Goal: Task Accomplishment & Management: Manage account settings

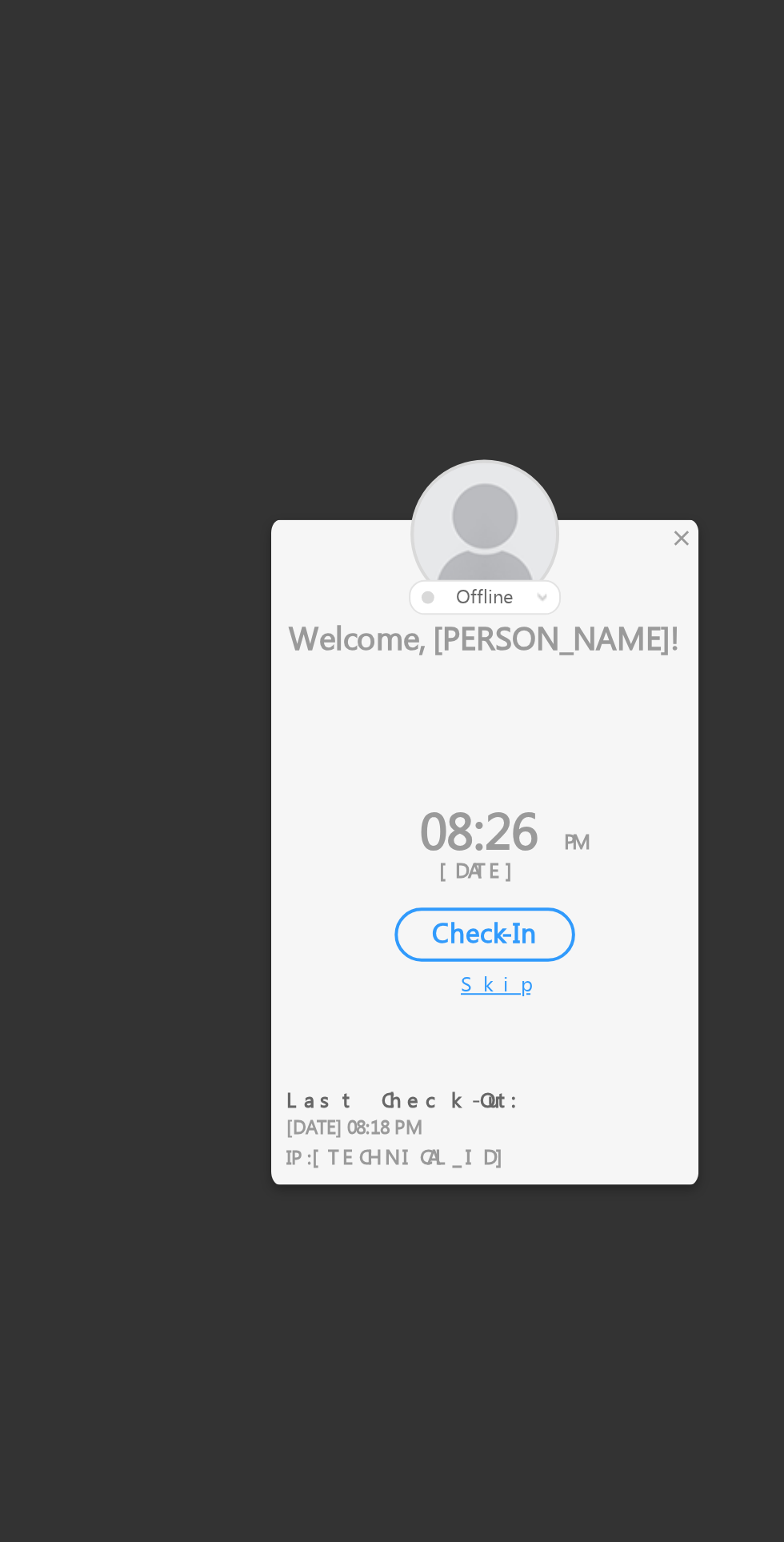
click at [461, 653] on div "×" at bounding box center [461, 657] width 17 height 18
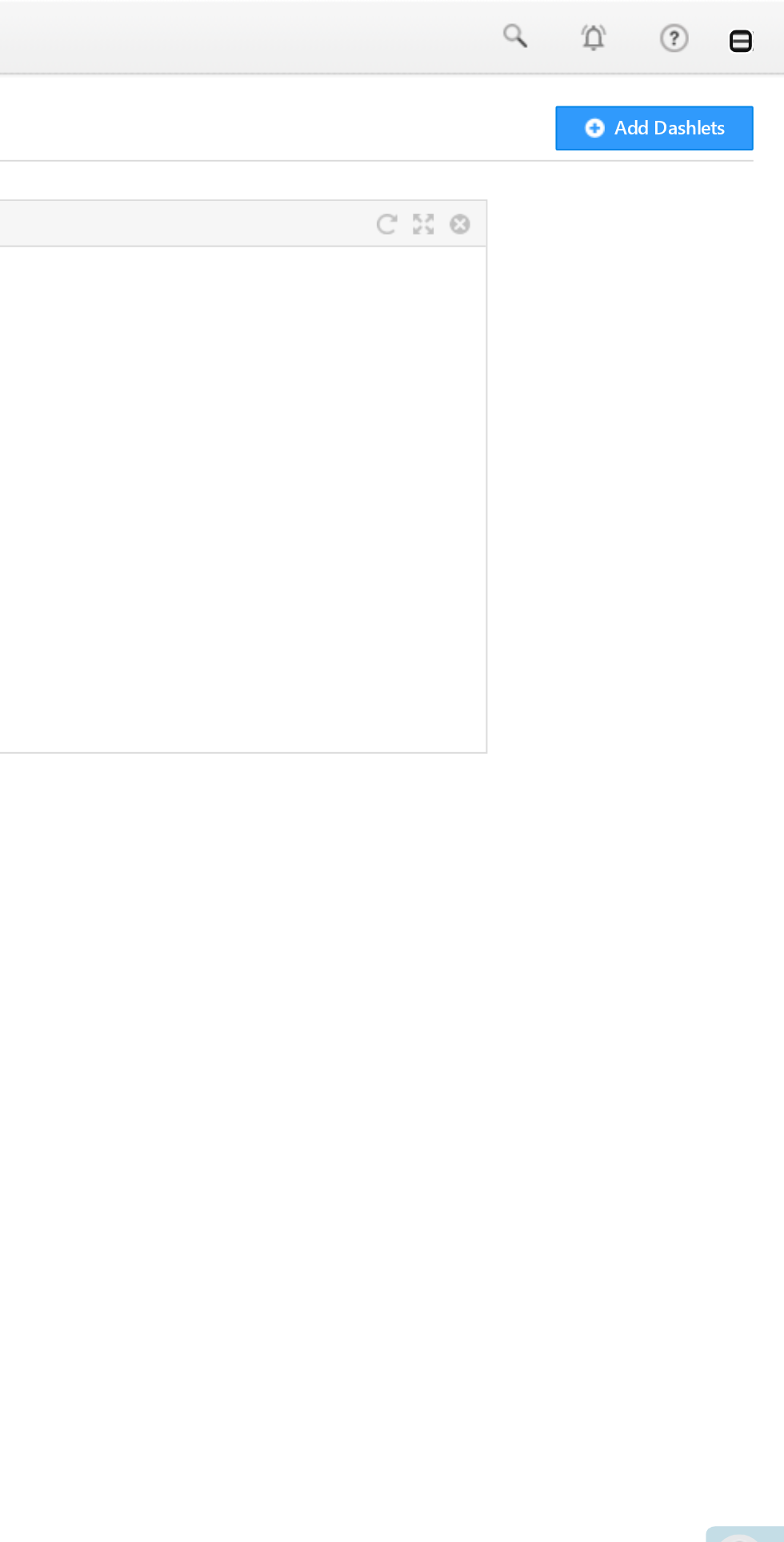
click at [762, 26] on link at bounding box center [762, 21] width 13 height 13
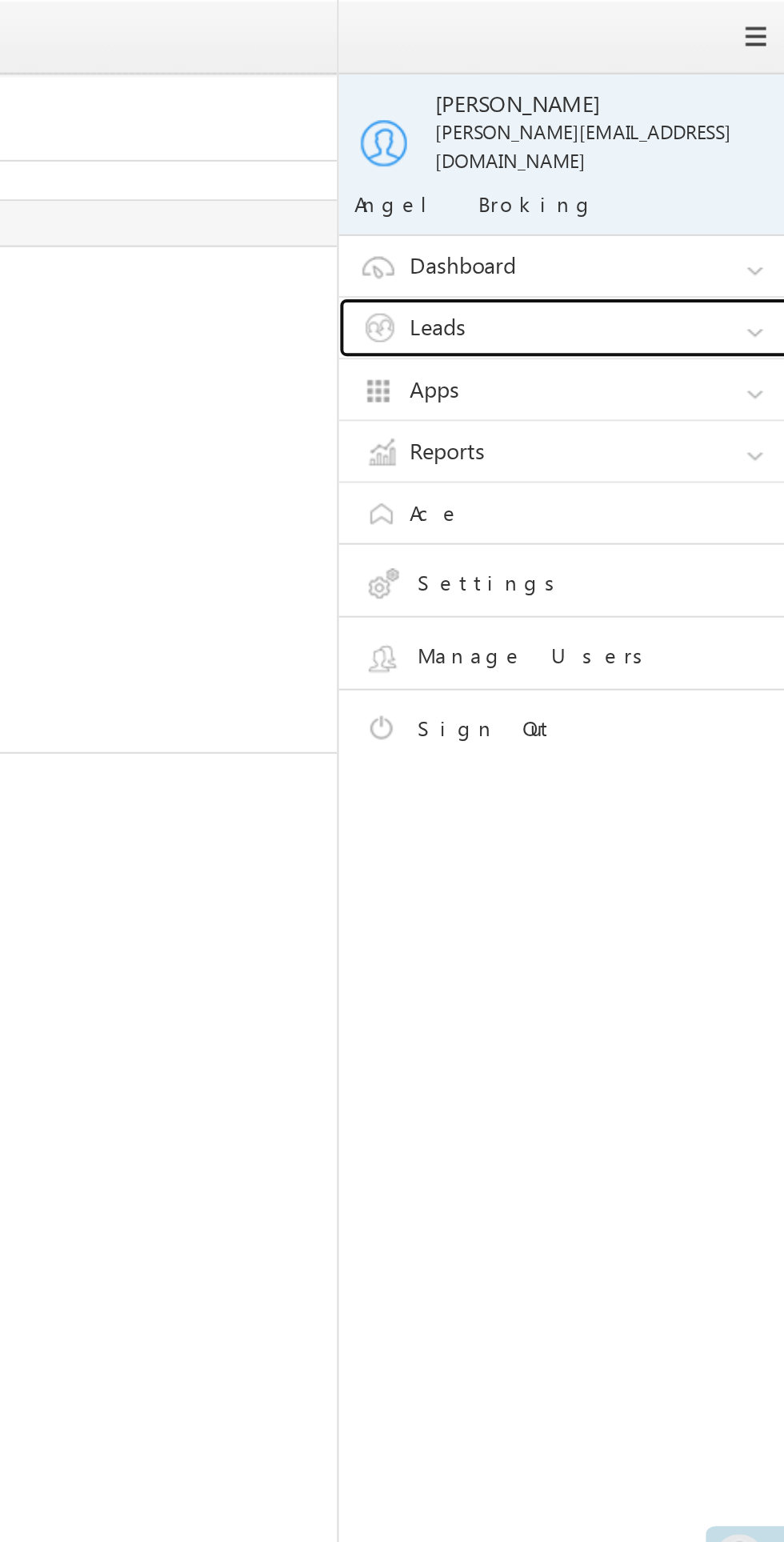
click at [682, 150] on link "Leads" at bounding box center [678, 165] width 240 height 31
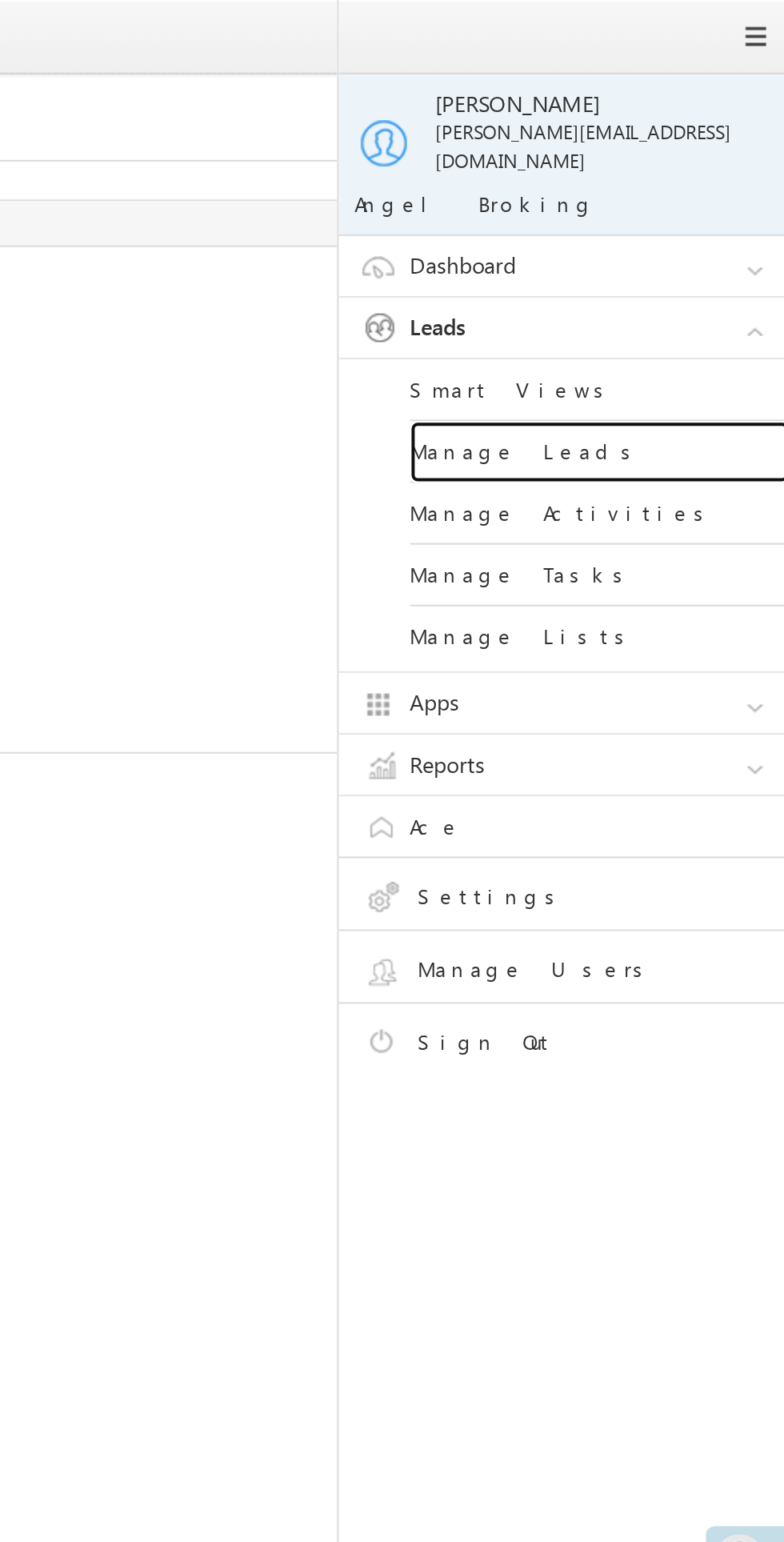
click at [655, 215] on link "Manage Leads" at bounding box center [690, 228] width 192 height 31
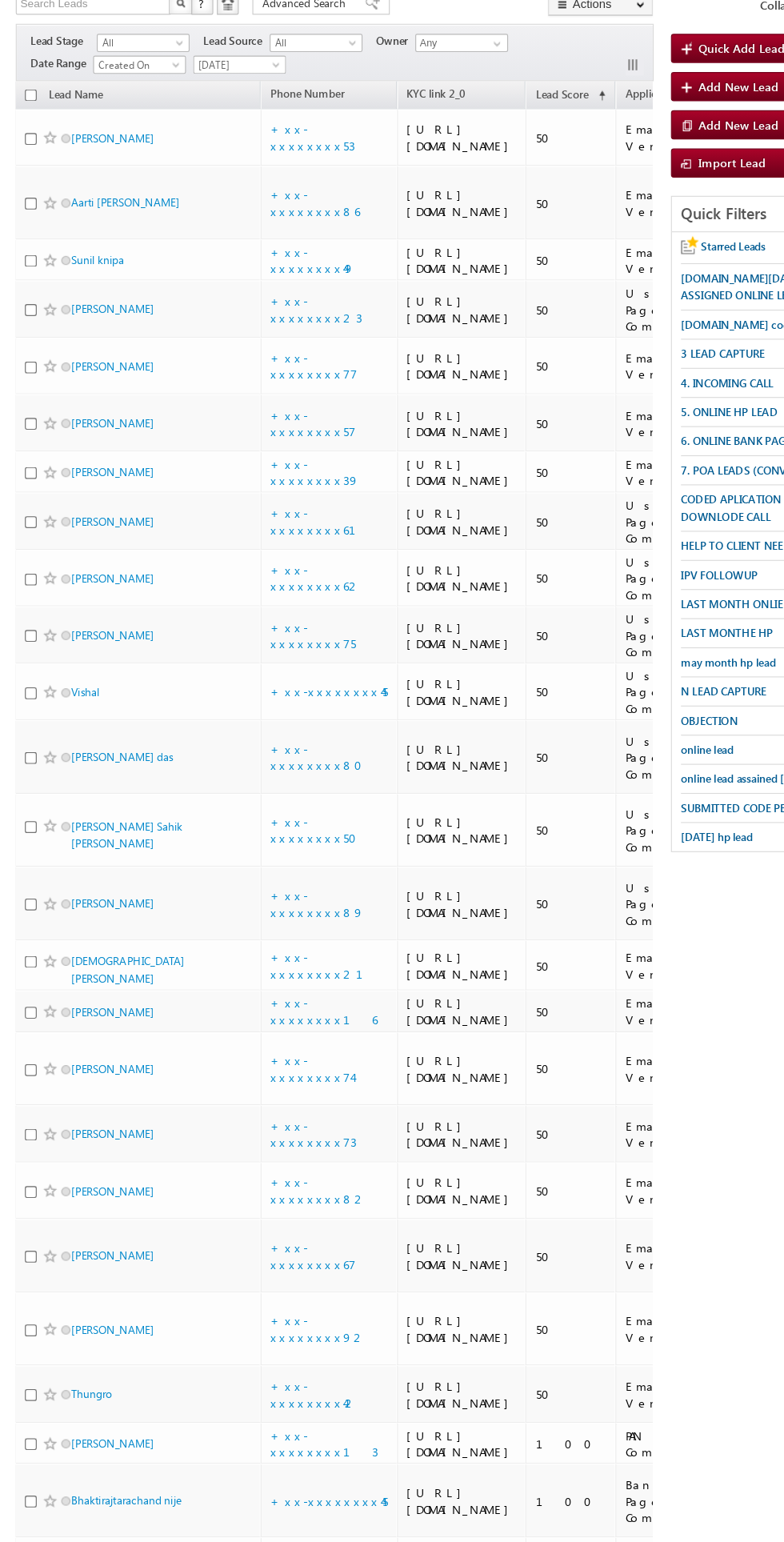
scroll to position [113, 0]
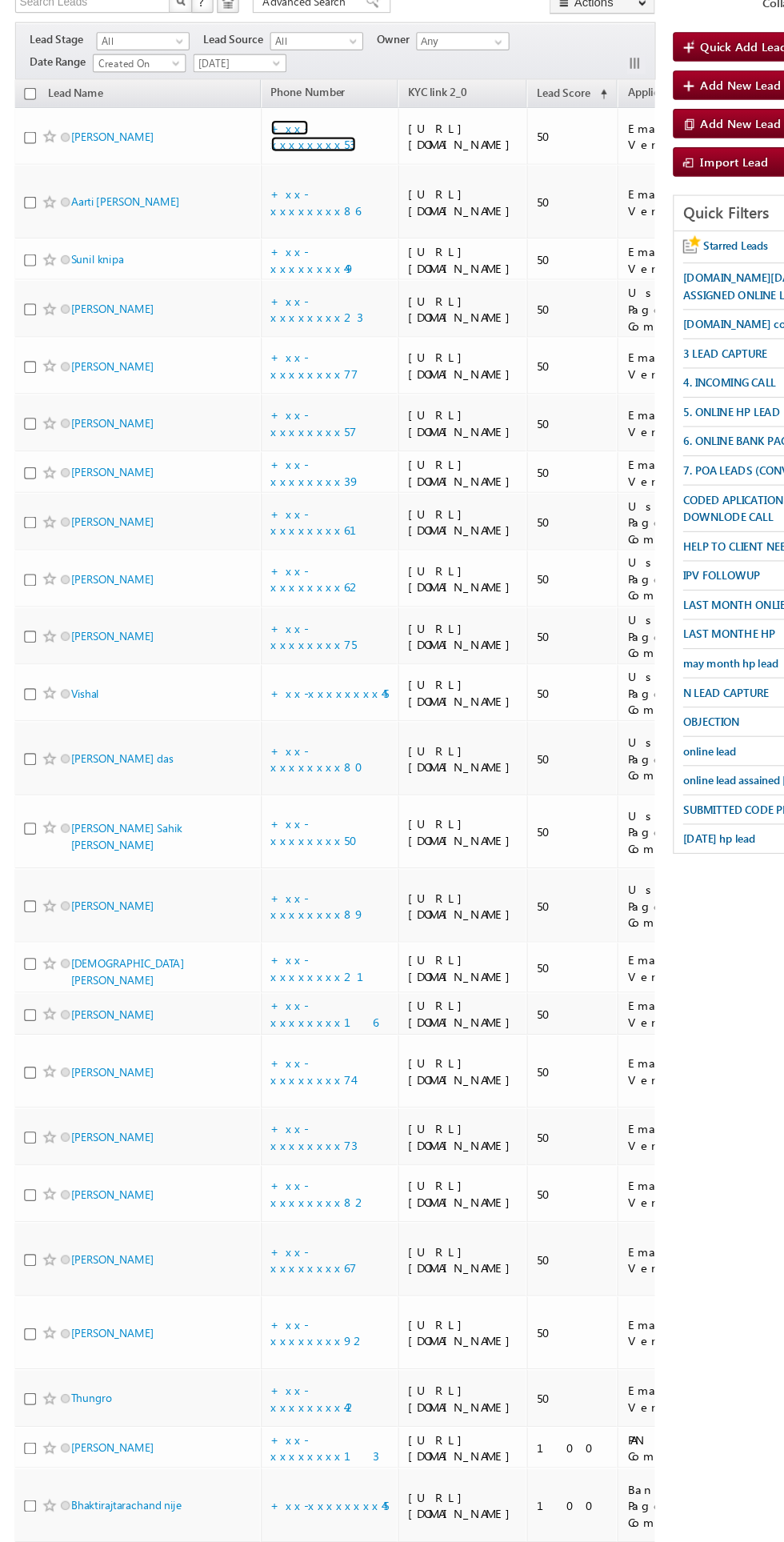
click at [278, 139] on link "+xx-xxxxxxxx53" at bounding box center [277, 125] width 75 height 28
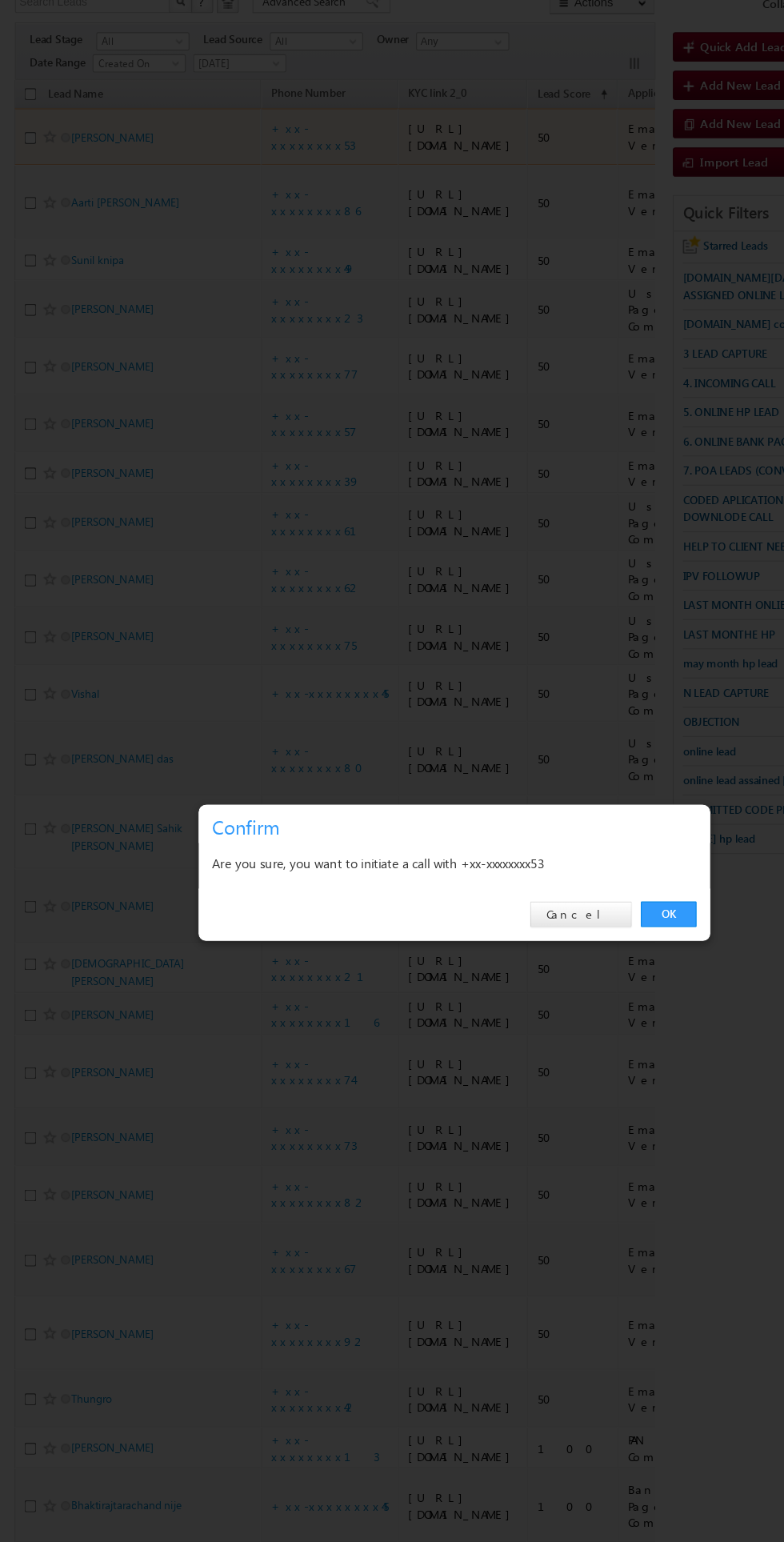
click at [588, 807] on link "OK" at bounding box center [588, 807] width 49 height 22
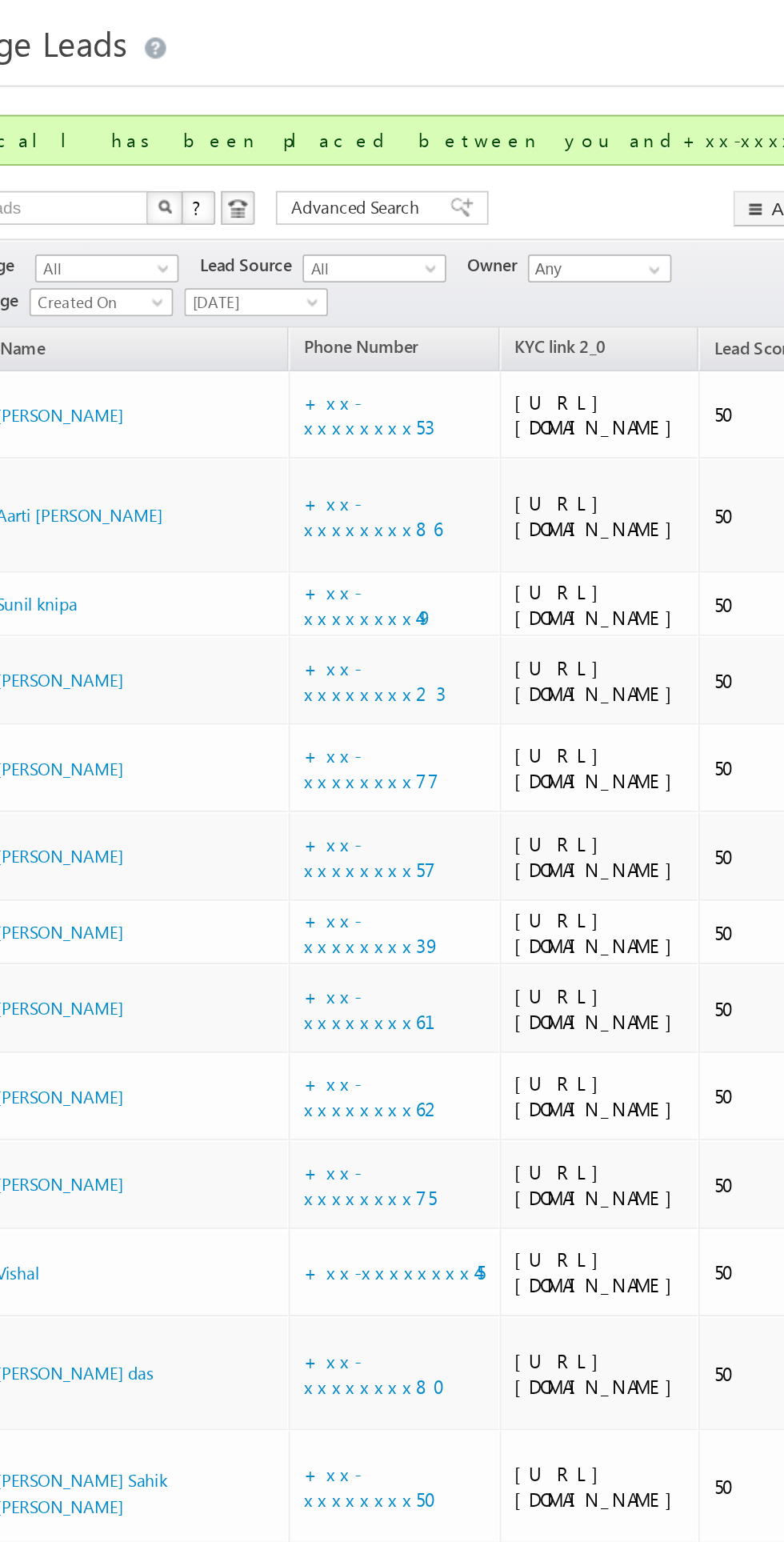
scroll to position [0, 0]
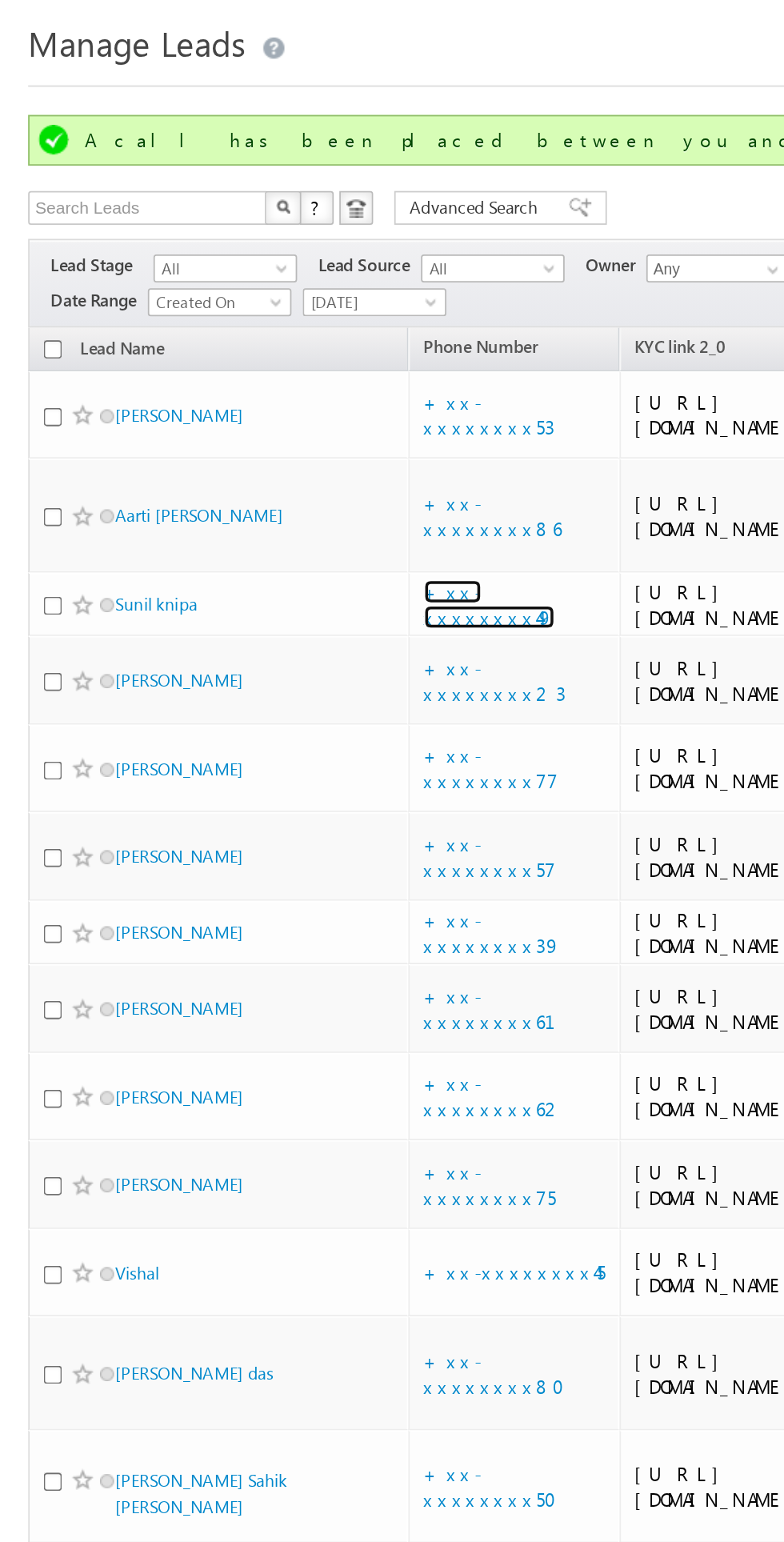
click at [290, 376] on link "+xx-xxxxxxxx49" at bounding box center [278, 361] width 75 height 28
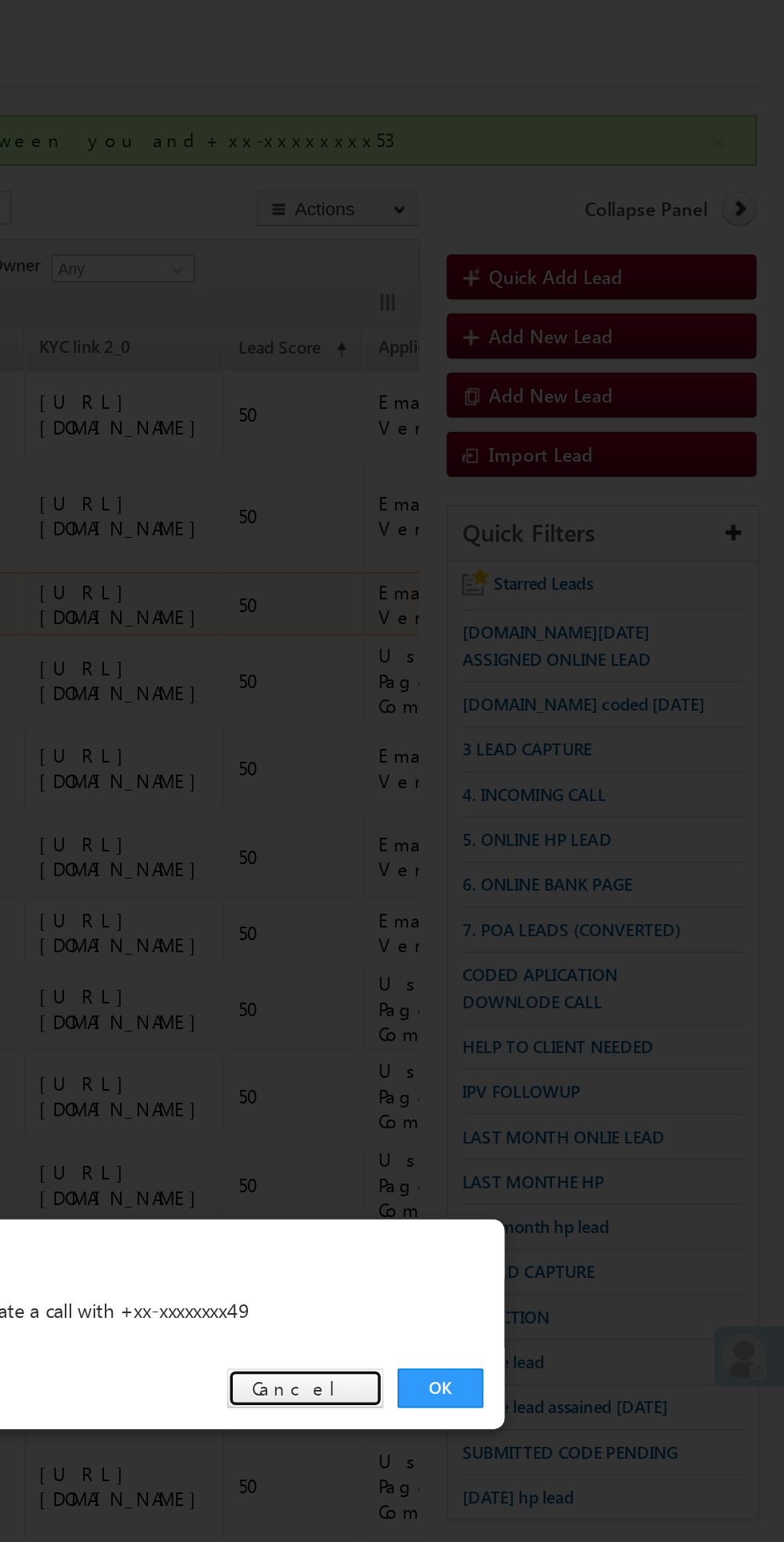
click at [513, 816] on link "Cancel" at bounding box center [511, 807] width 89 height 22
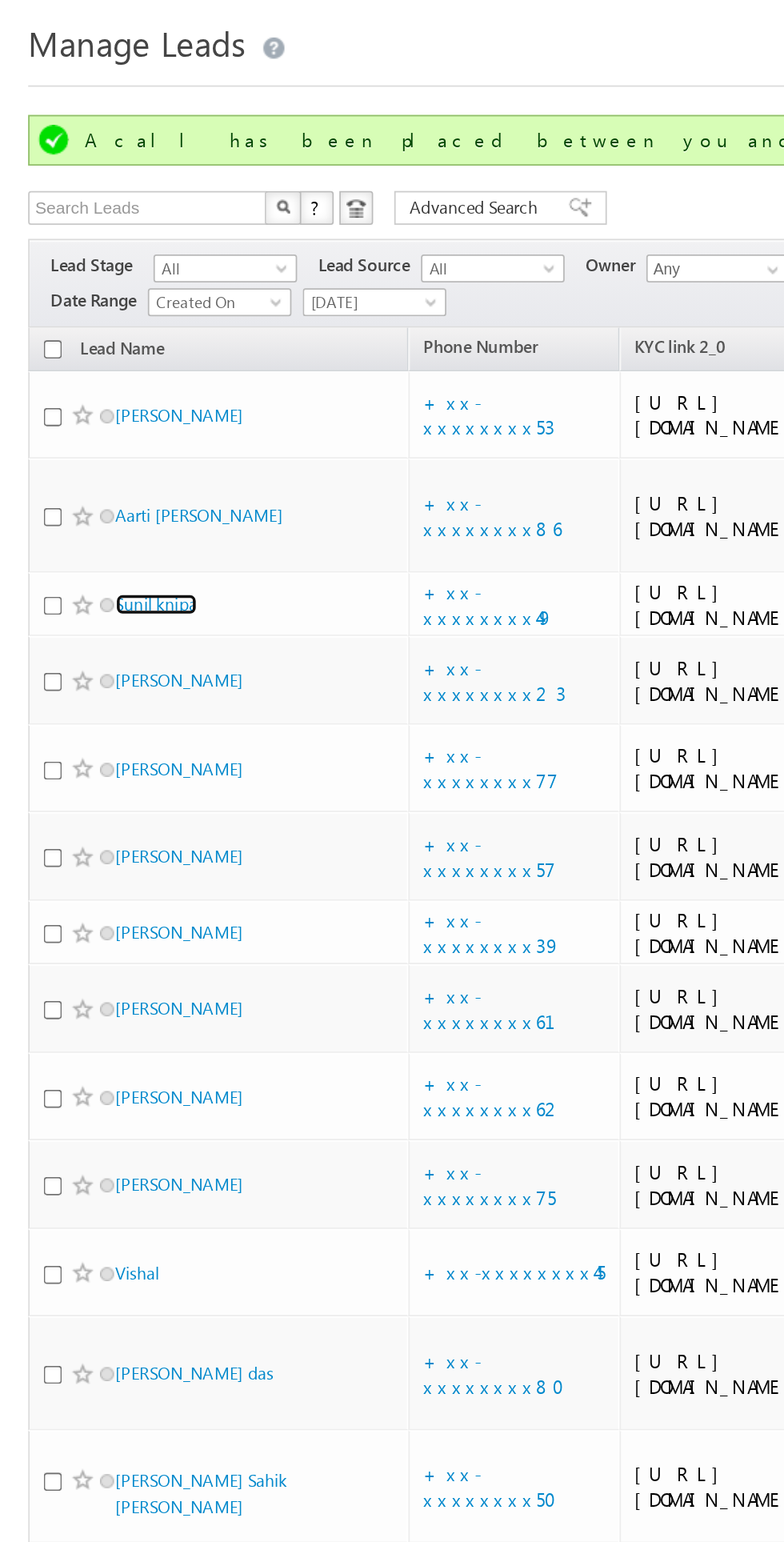
click at [105, 368] on link "Sunil knipa" at bounding box center [89, 361] width 47 height 12
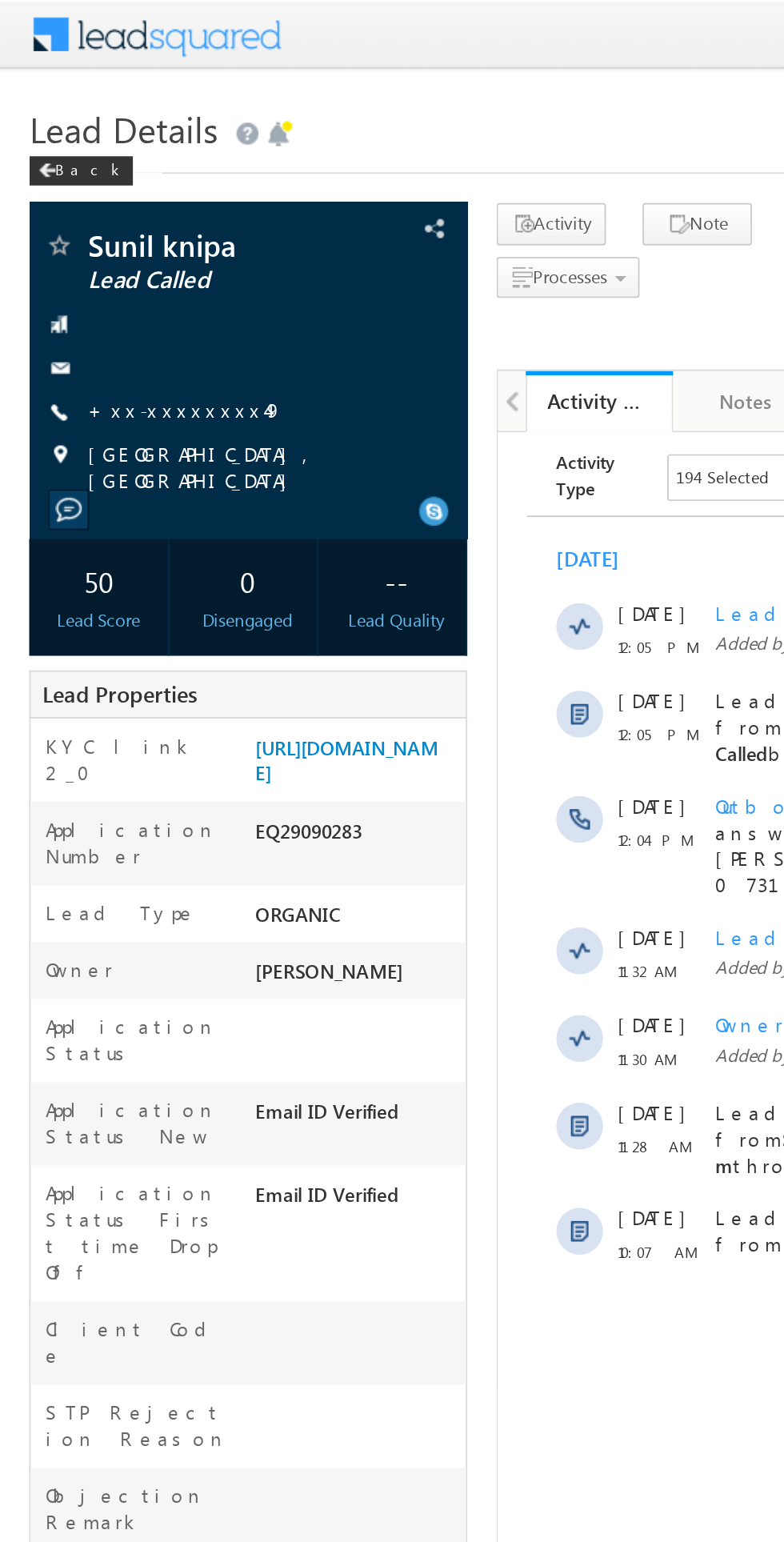
click at [91, 229] on link "+xx-xxxxxxxx49" at bounding box center [102, 224] width 108 height 14
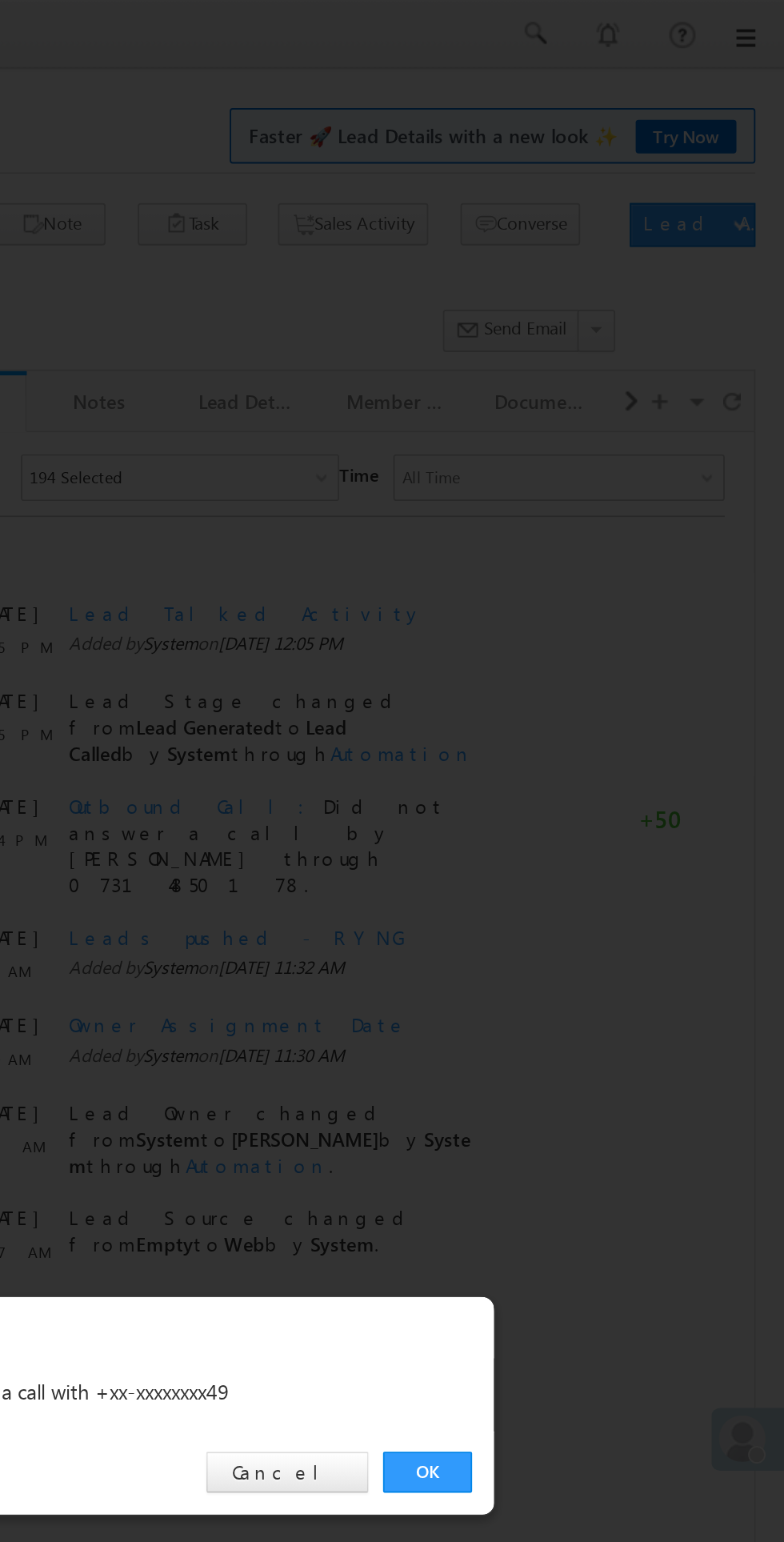
click at [572, 812] on link "OK" at bounding box center [588, 807] width 49 height 22
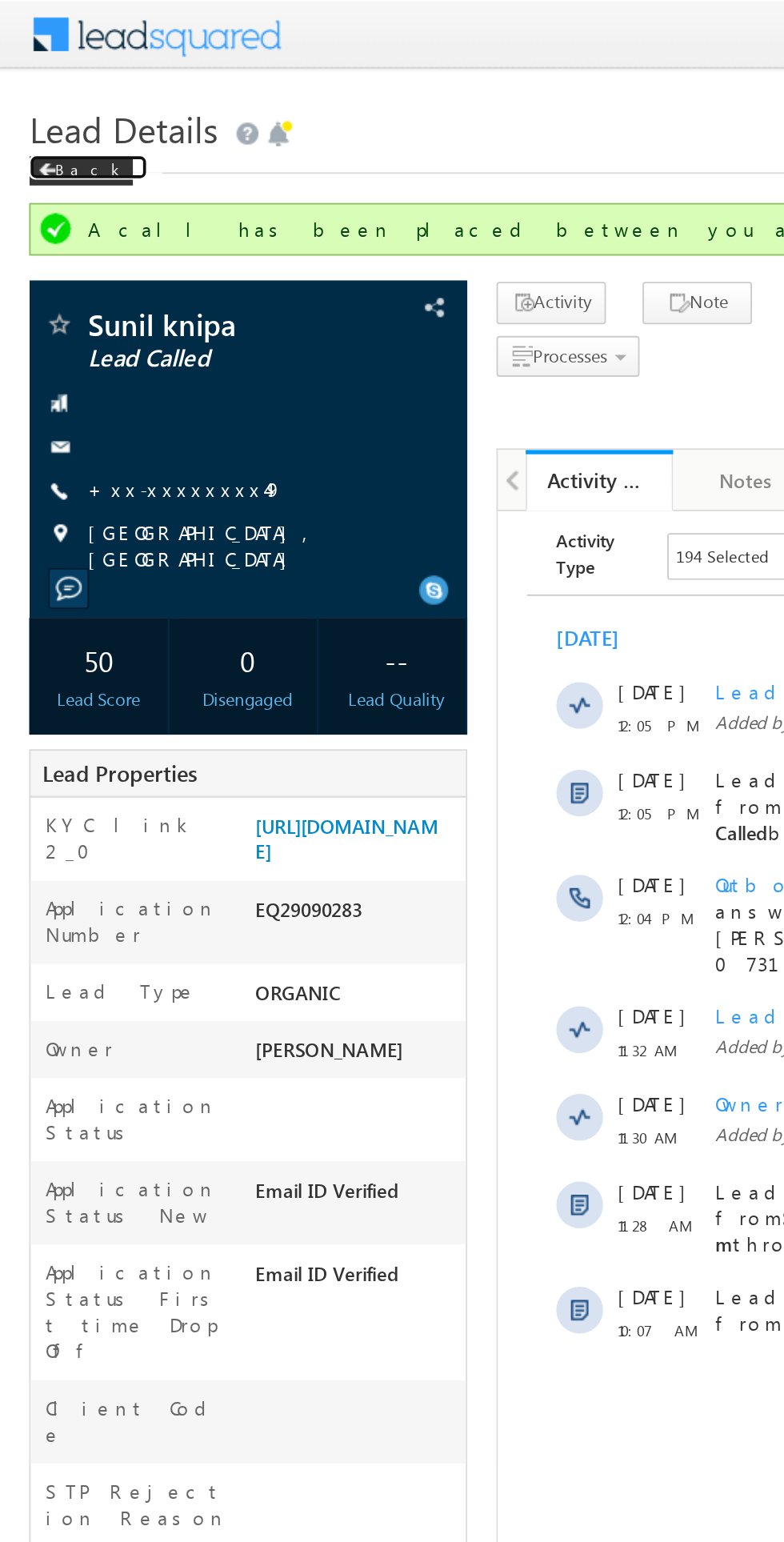
click at [48, 89] on div "Back" at bounding box center [44, 94] width 57 height 16
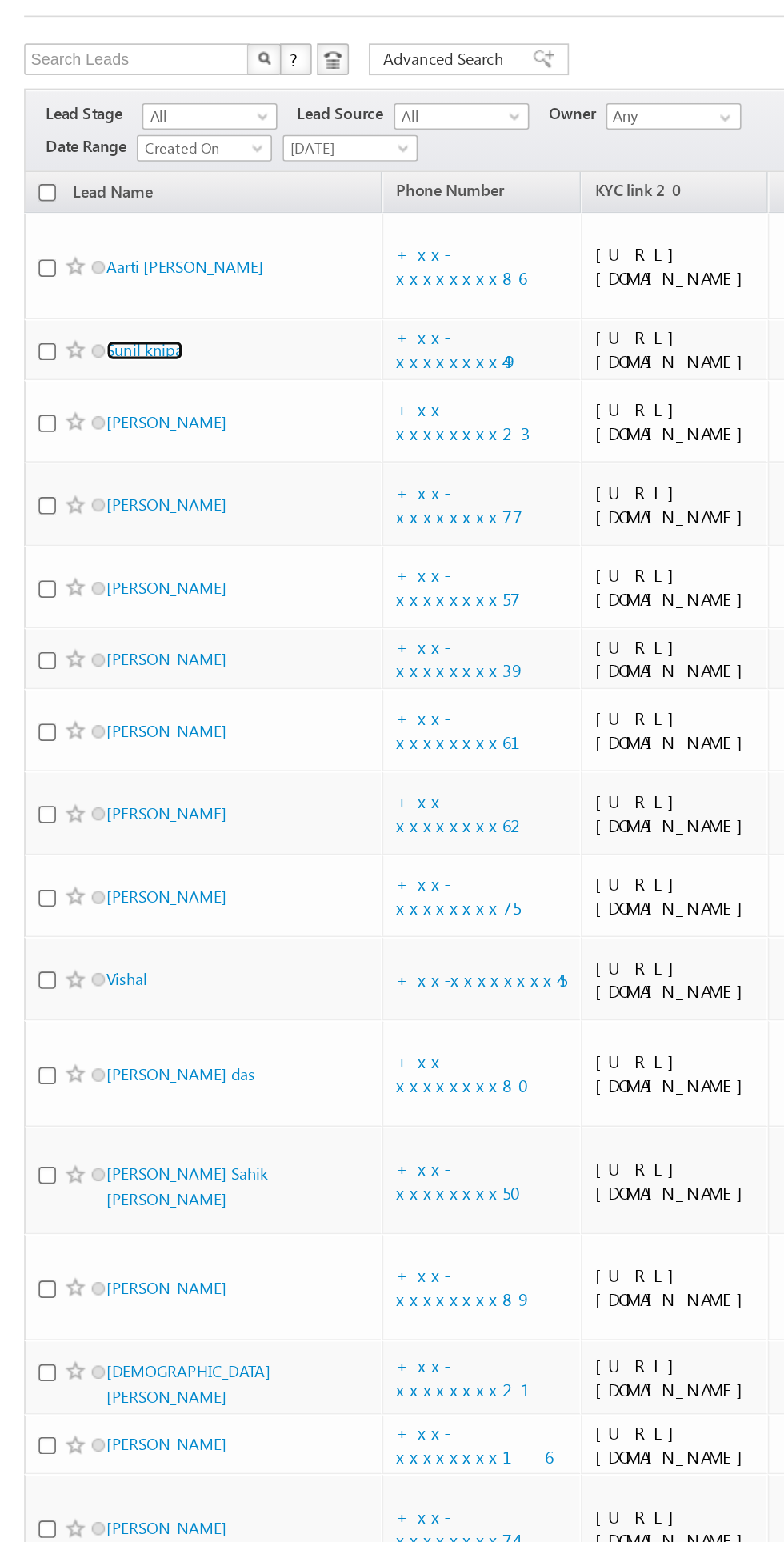
click at [88, 303] on link "Sunil knipa" at bounding box center [89, 296] width 47 height 12
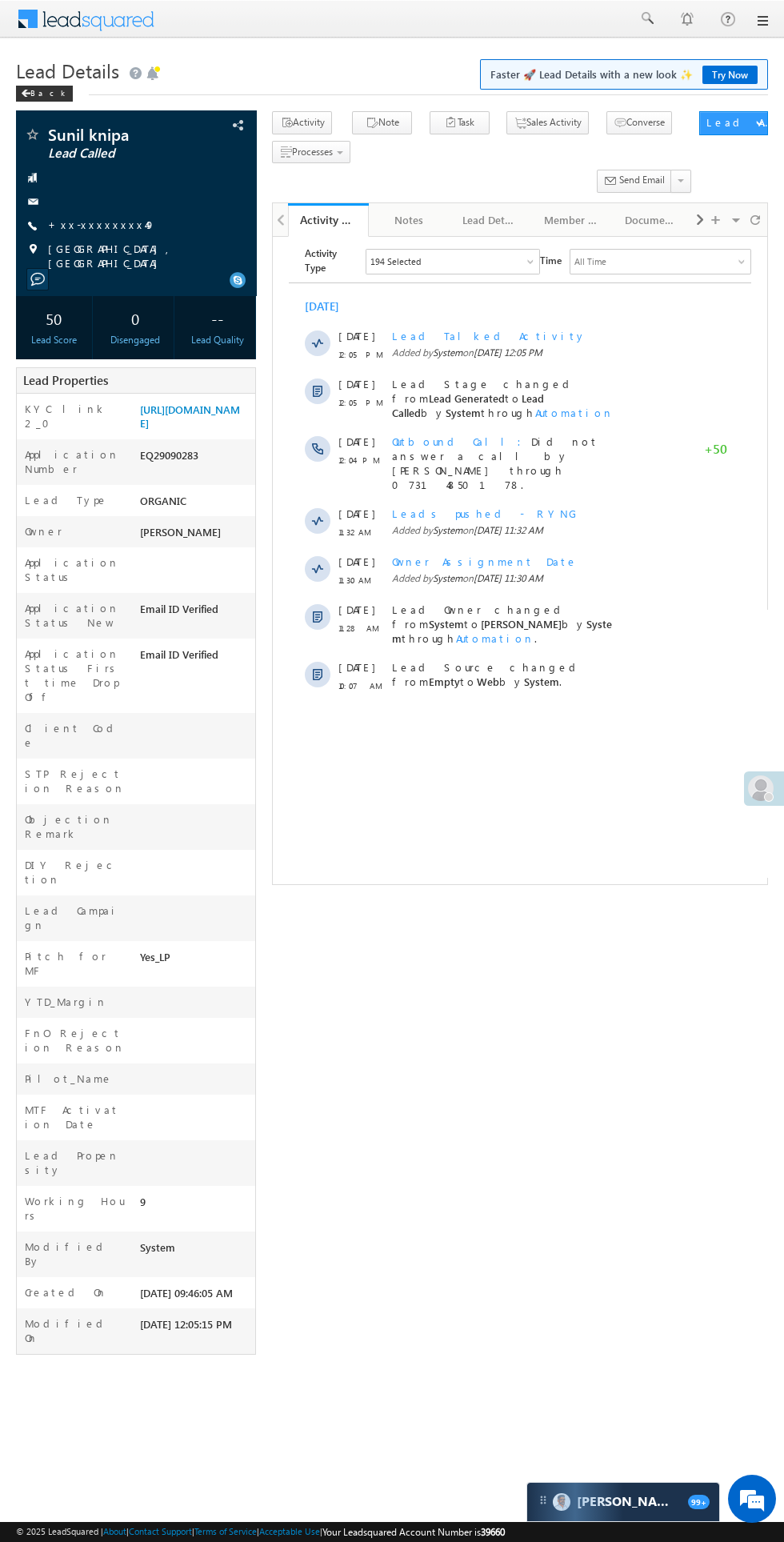
click at [31, 78] on span "Lead Details" at bounding box center [67, 71] width 104 height 26
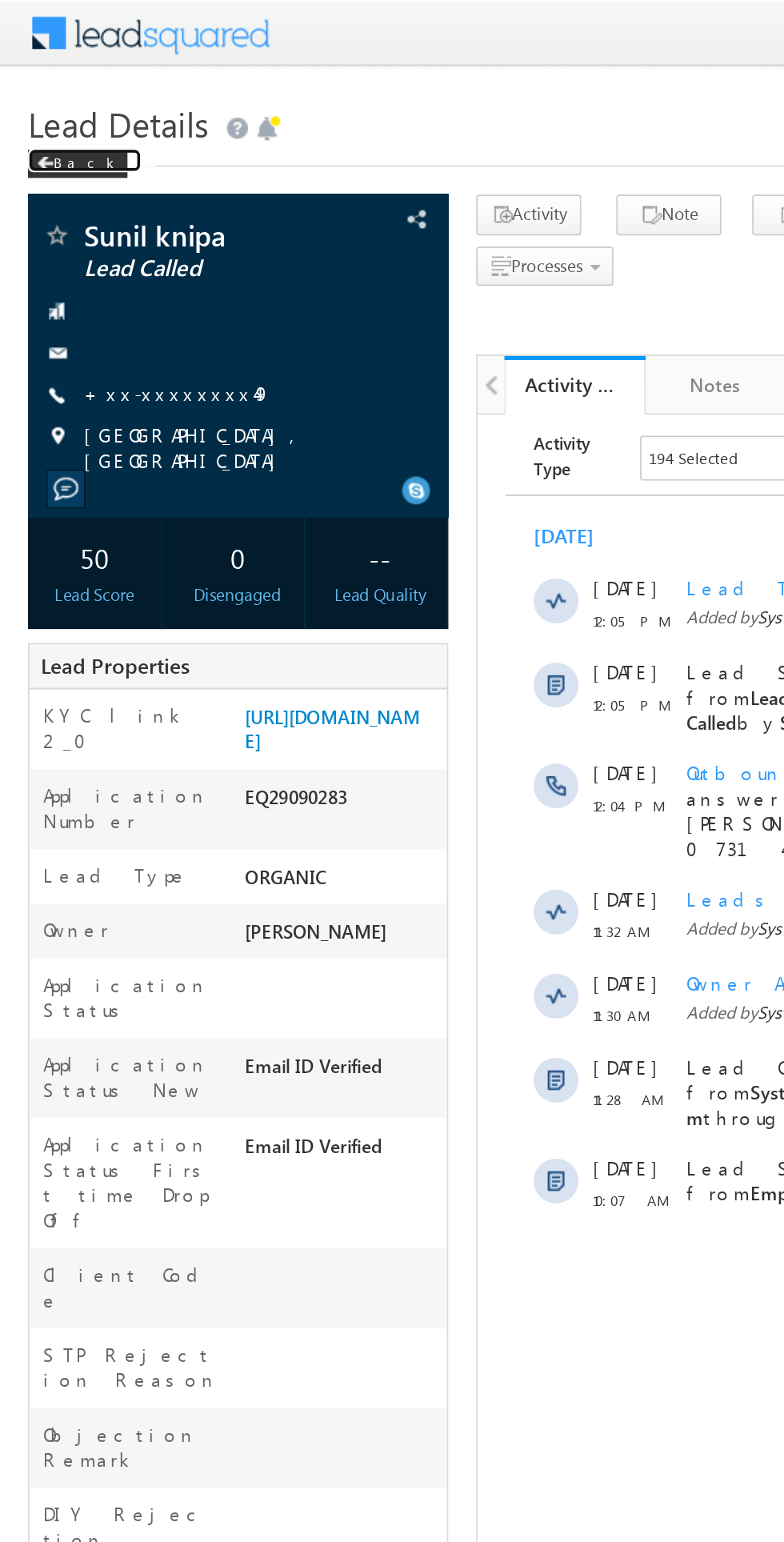
click at [26, 93] on span at bounding box center [26, 94] width 10 height 8
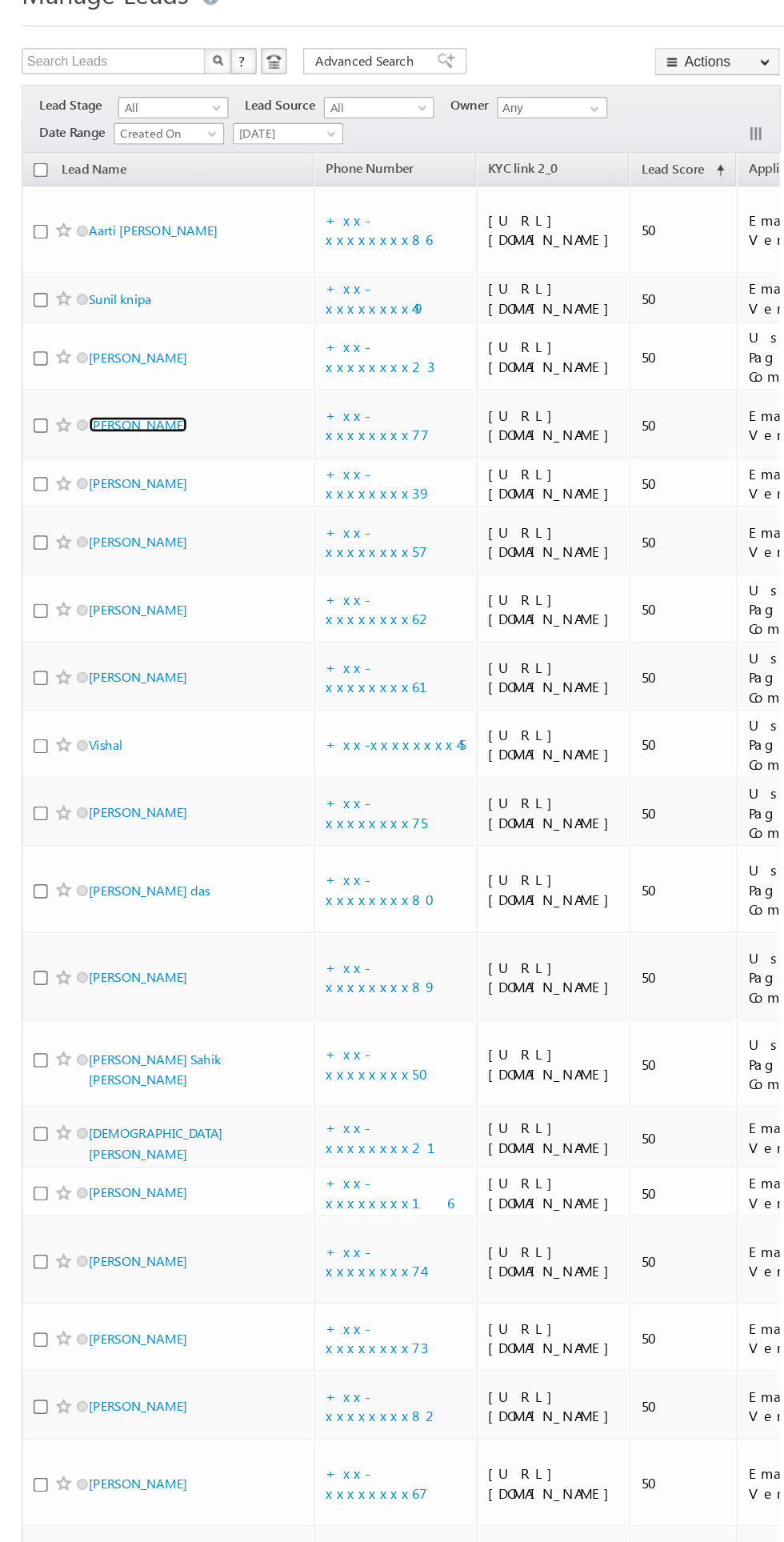
click at [101, 395] on link "Faraj uddin" at bounding box center [102, 389] width 73 height 12
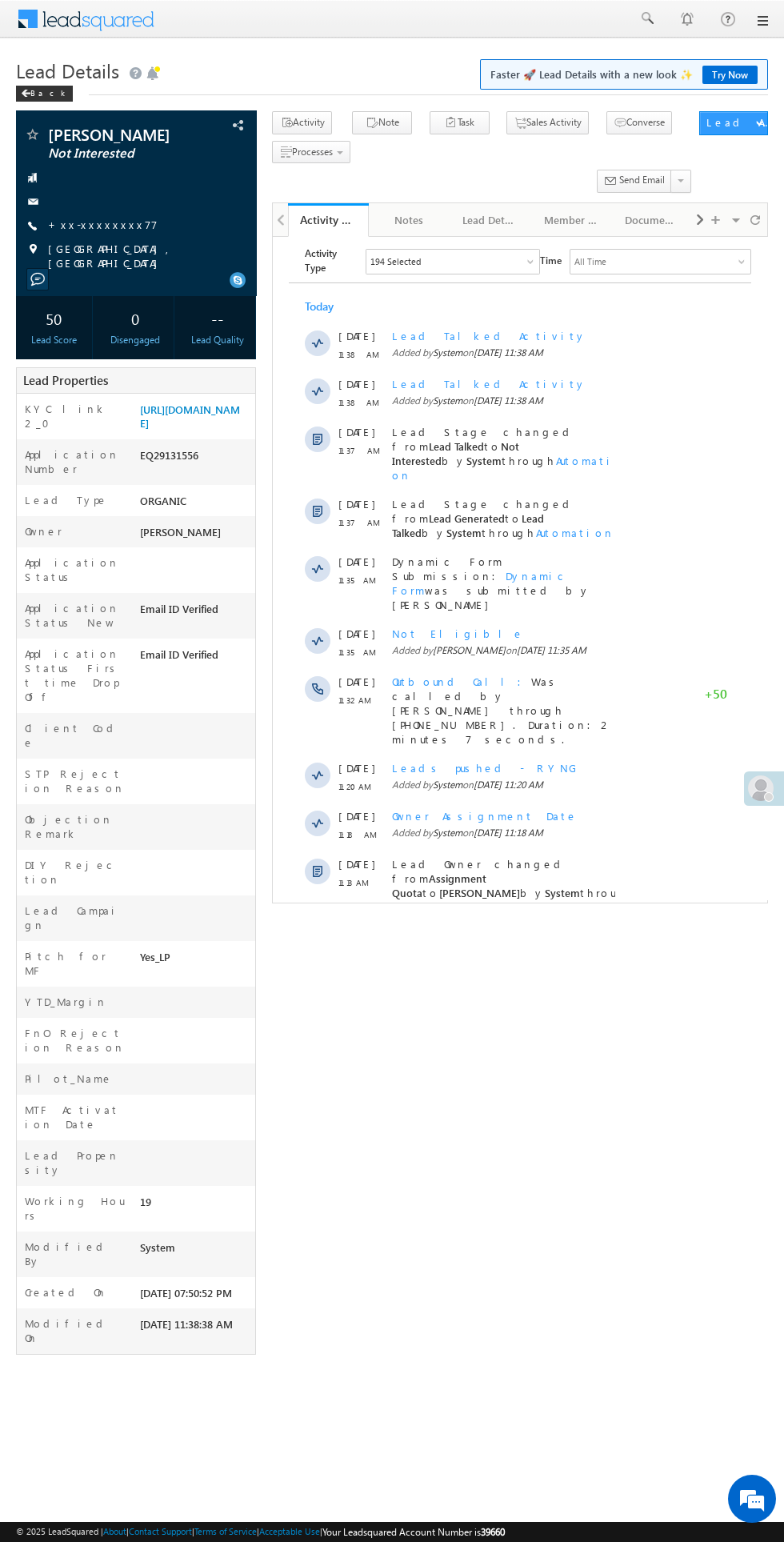
click at [31, 66] on span "Lead Details" at bounding box center [67, 71] width 104 height 26
click at [26, 94] on span at bounding box center [26, 94] width 10 height 8
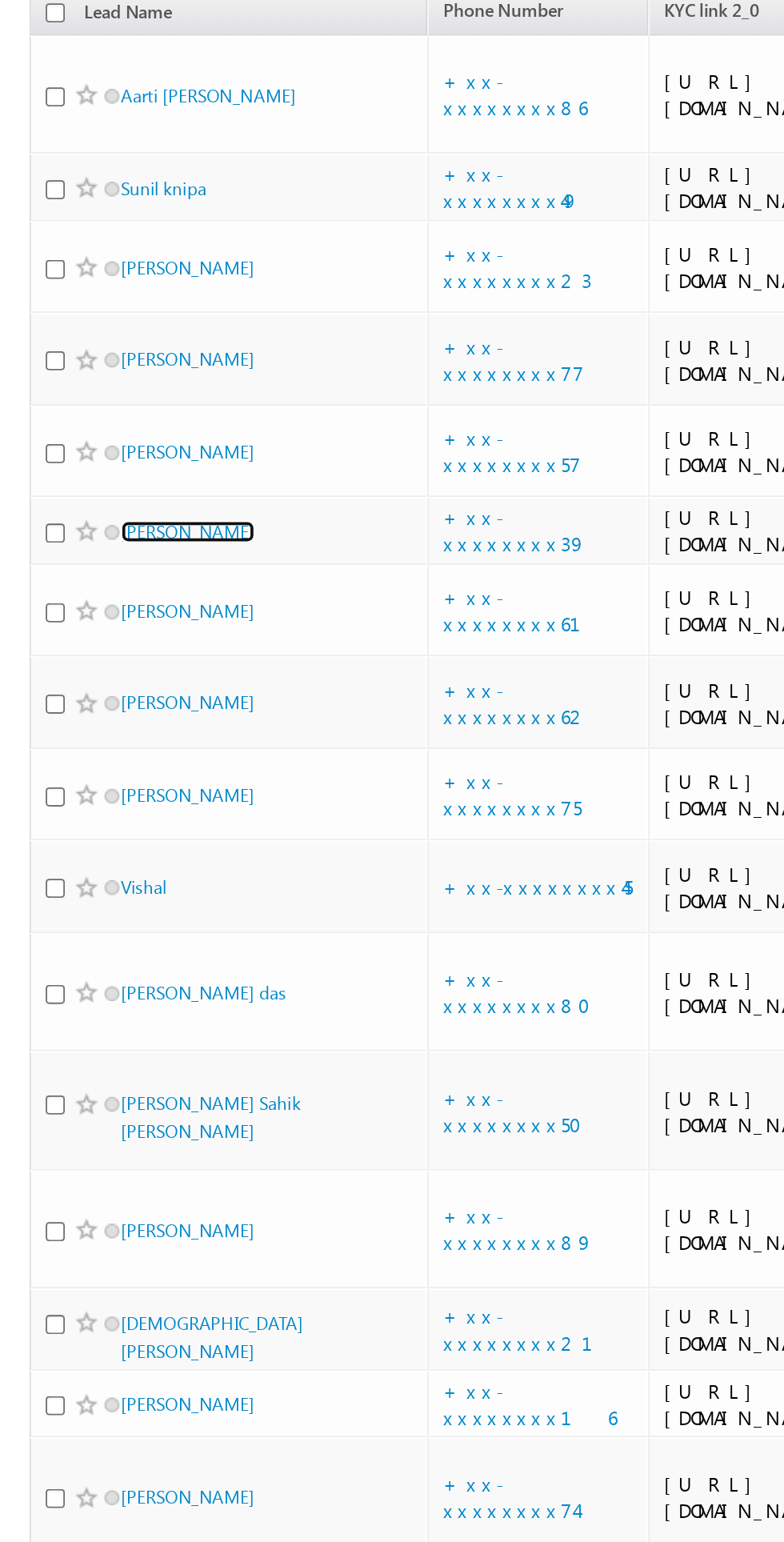
click at [113, 489] on link "[PERSON_NAME]" at bounding box center [102, 482] width 73 height 12
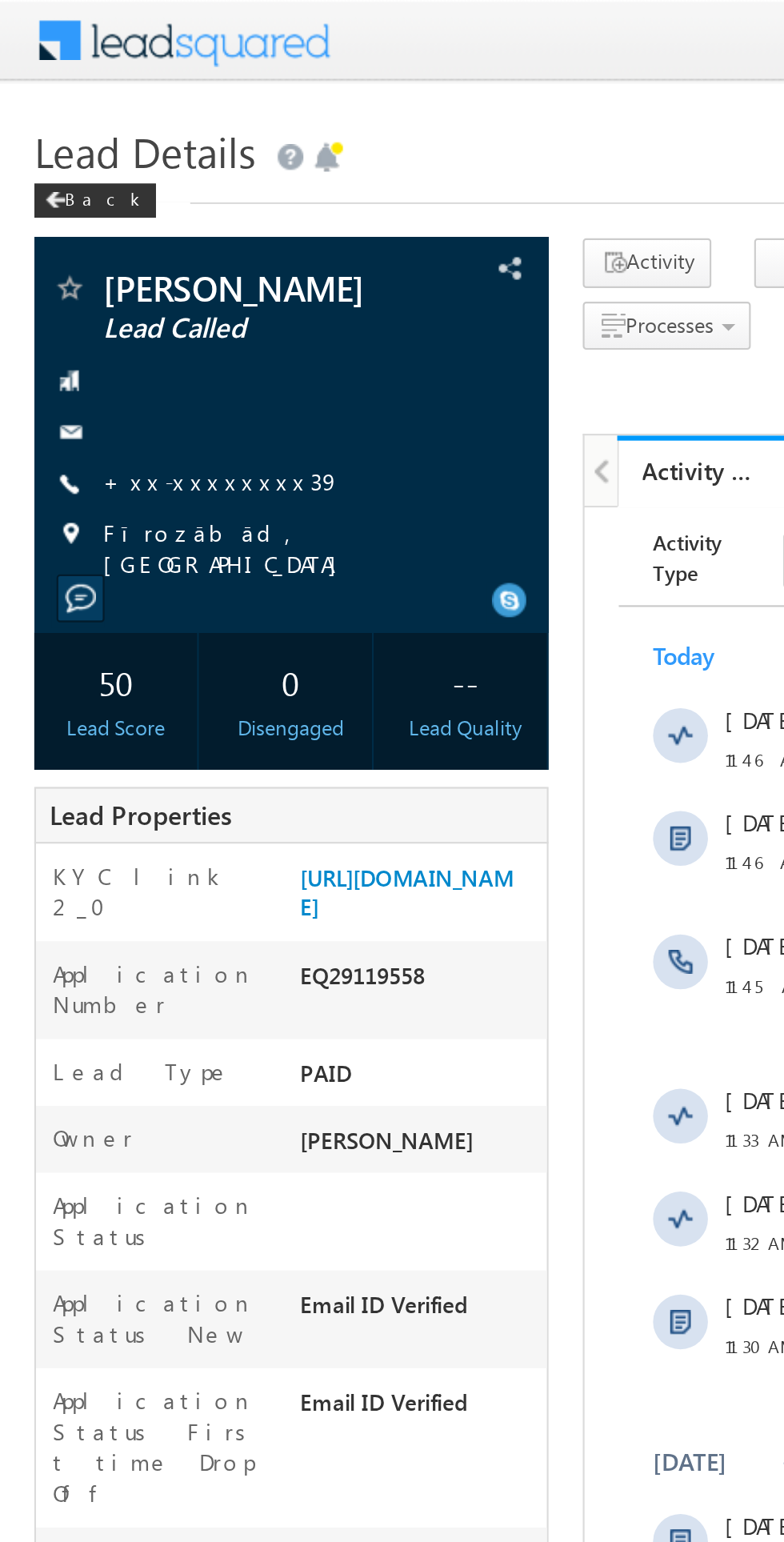
click at [102, 224] on link "+xx-xxxxxxxx39" at bounding box center [104, 224] width 112 height 14
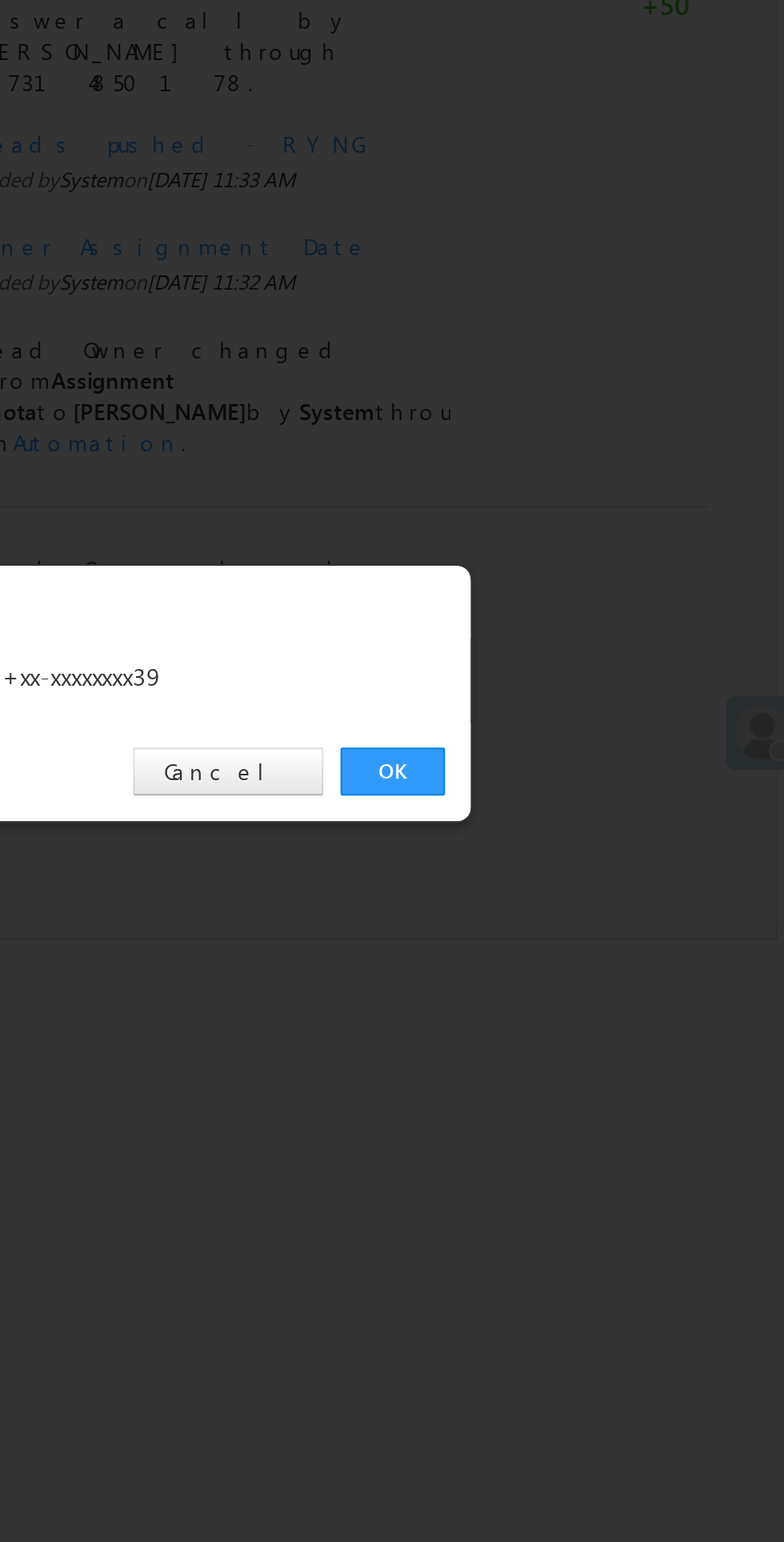
click at [584, 804] on link "OK" at bounding box center [588, 807] width 49 height 22
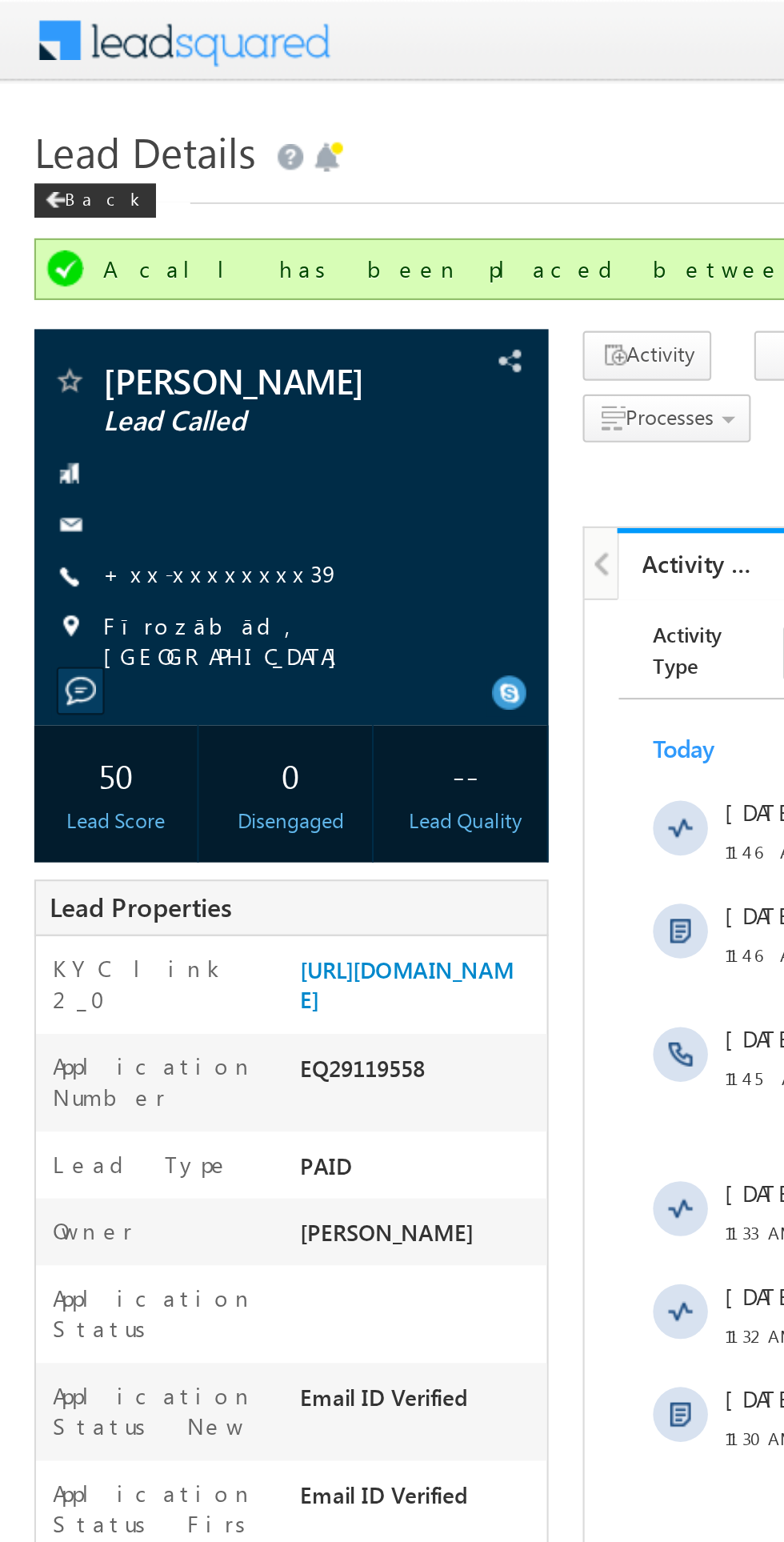
click at [91, 271] on link "+xx-xxxxxxxx39" at bounding box center [104, 267] width 112 height 14
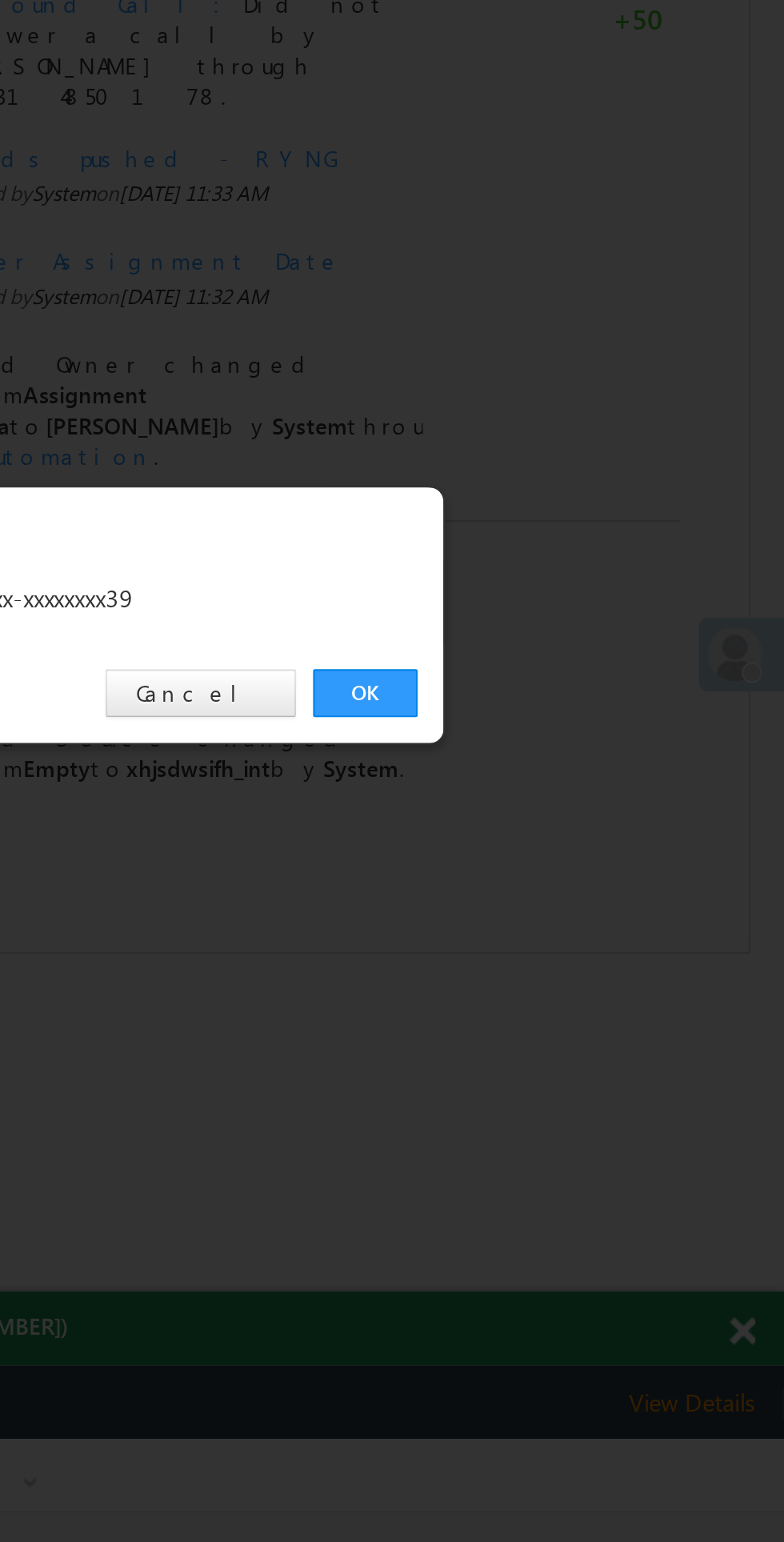
click at [585, 818] on link "OK" at bounding box center [588, 807] width 49 height 22
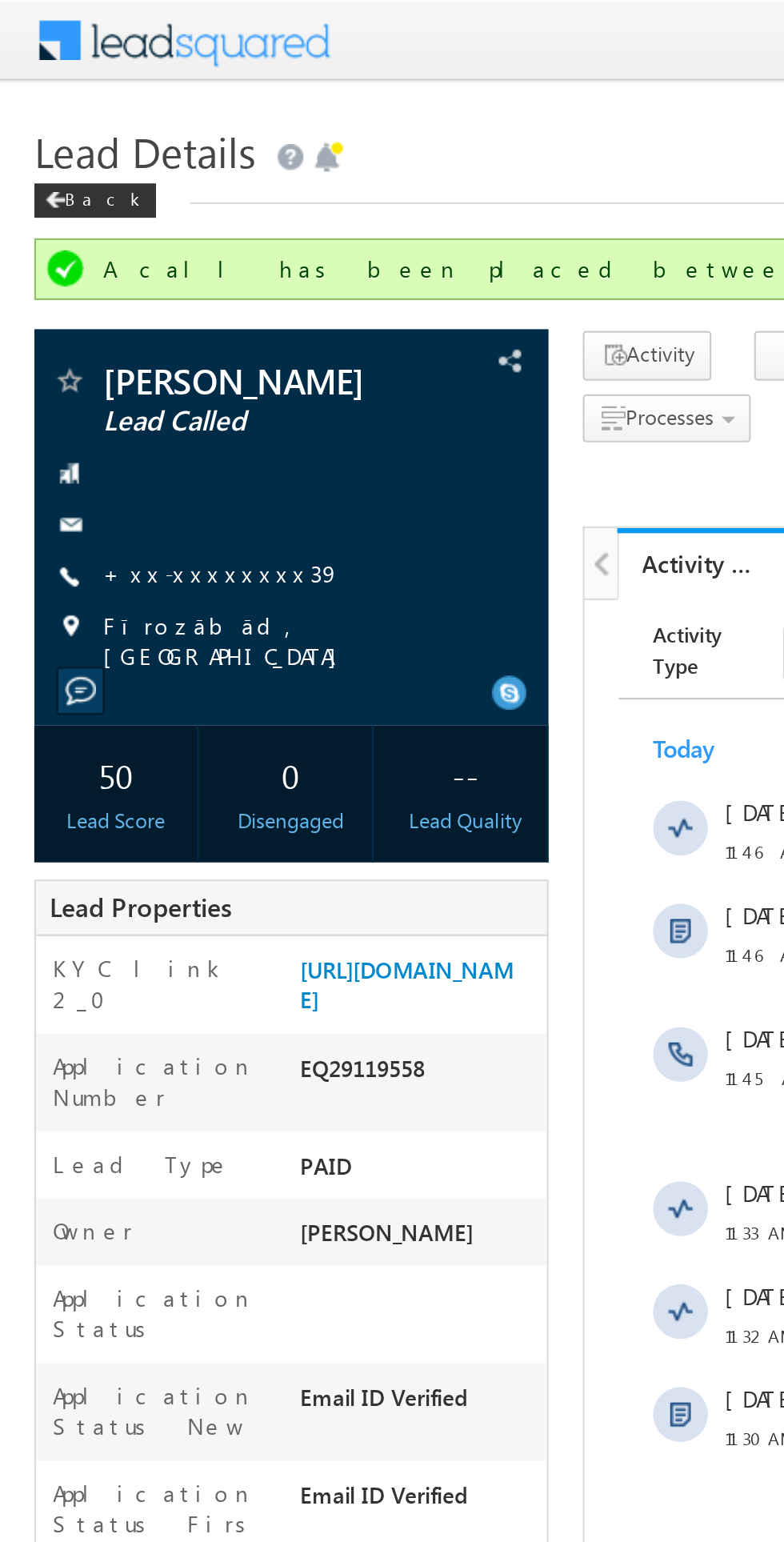
click at [24, 79] on span "Lead Details" at bounding box center [67, 71] width 104 height 26
click at [28, 94] on span at bounding box center [26, 94] width 10 height 8
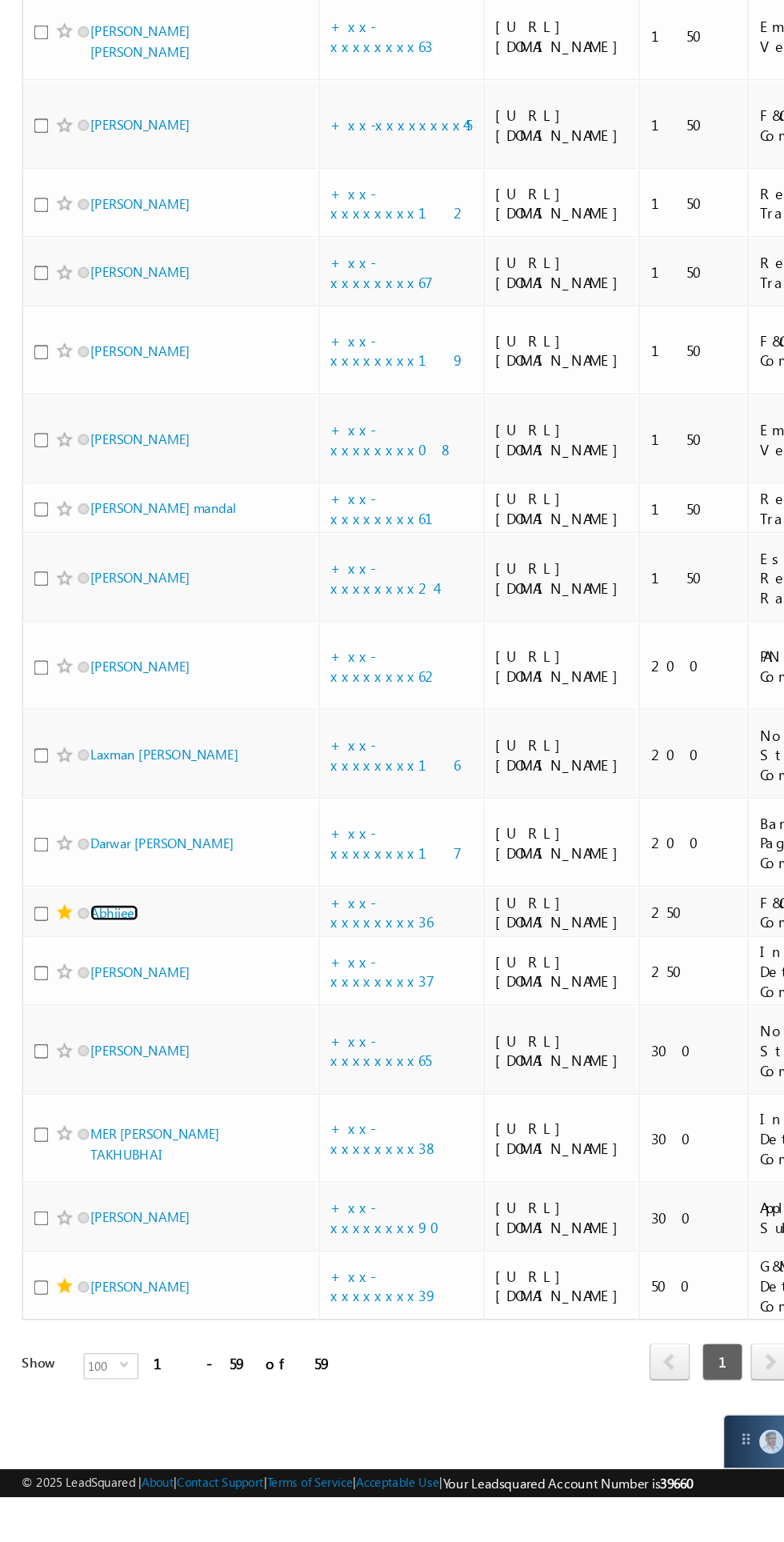
click at [85, 1111] on link "Abhijeet" at bounding box center [83, 1117] width 35 height 12
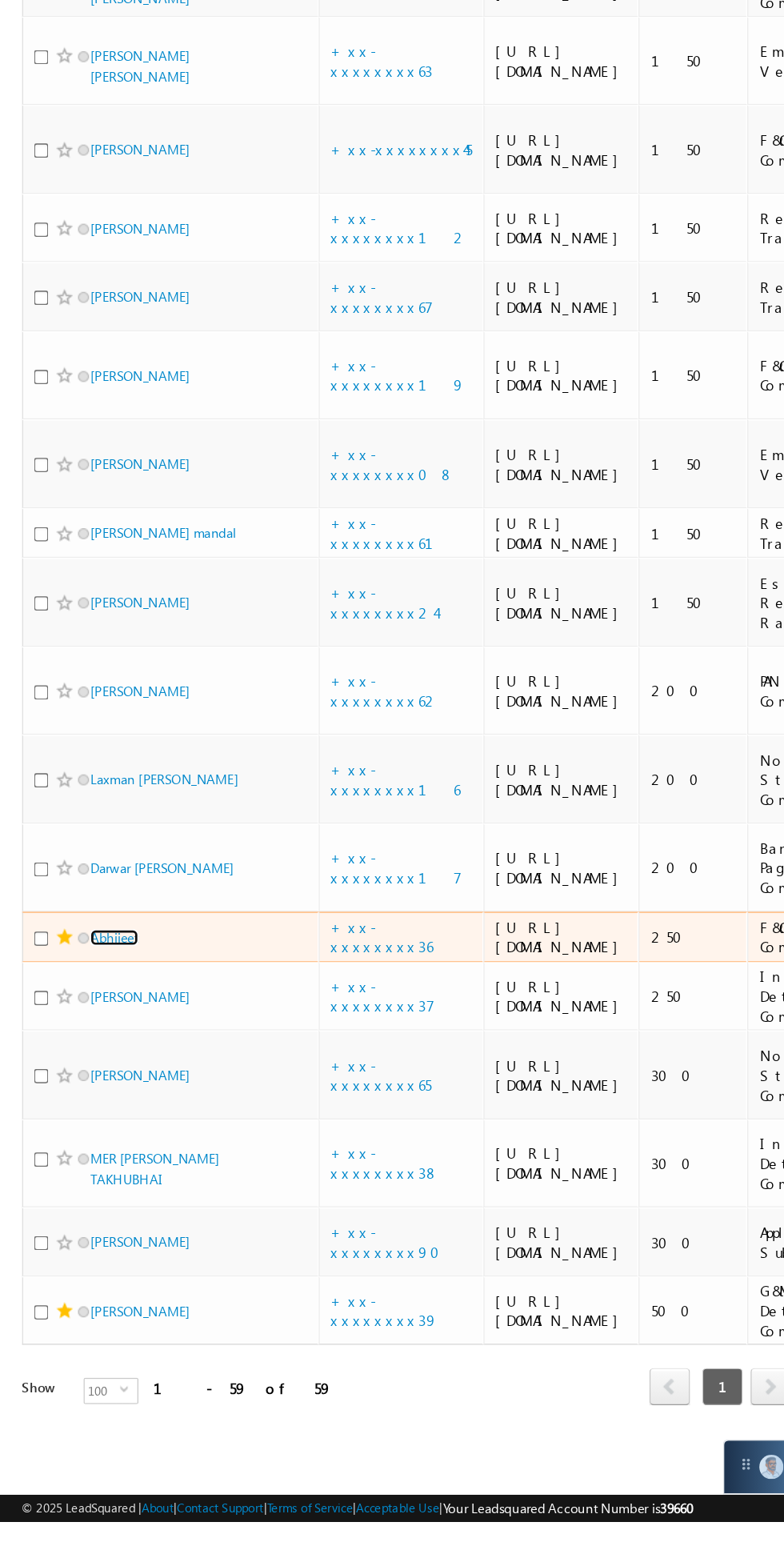
scroll to position [4291, 0]
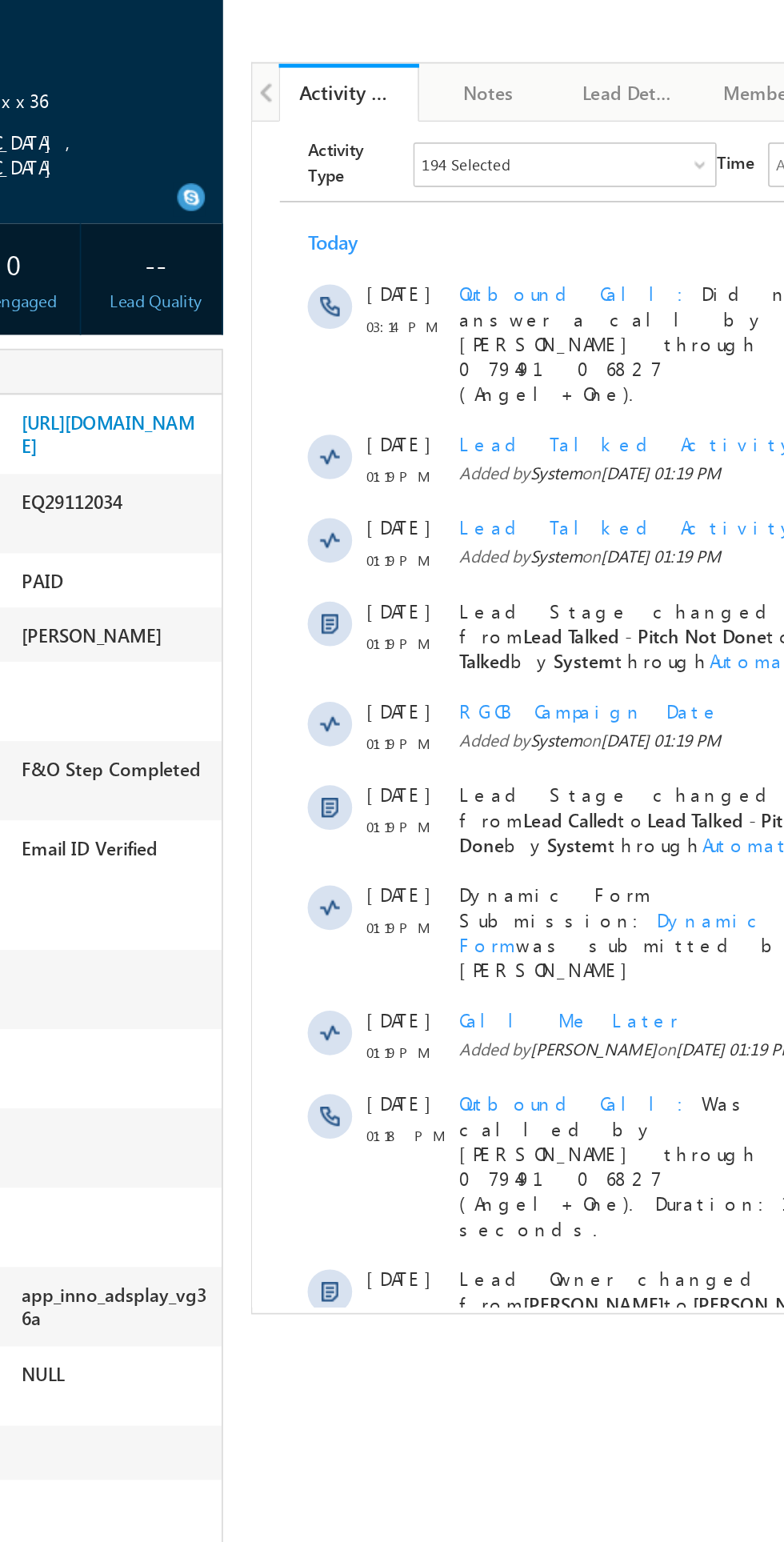
click at [425, 842] on span "Show More" at bounding box center [499, 858] width 446 height 32
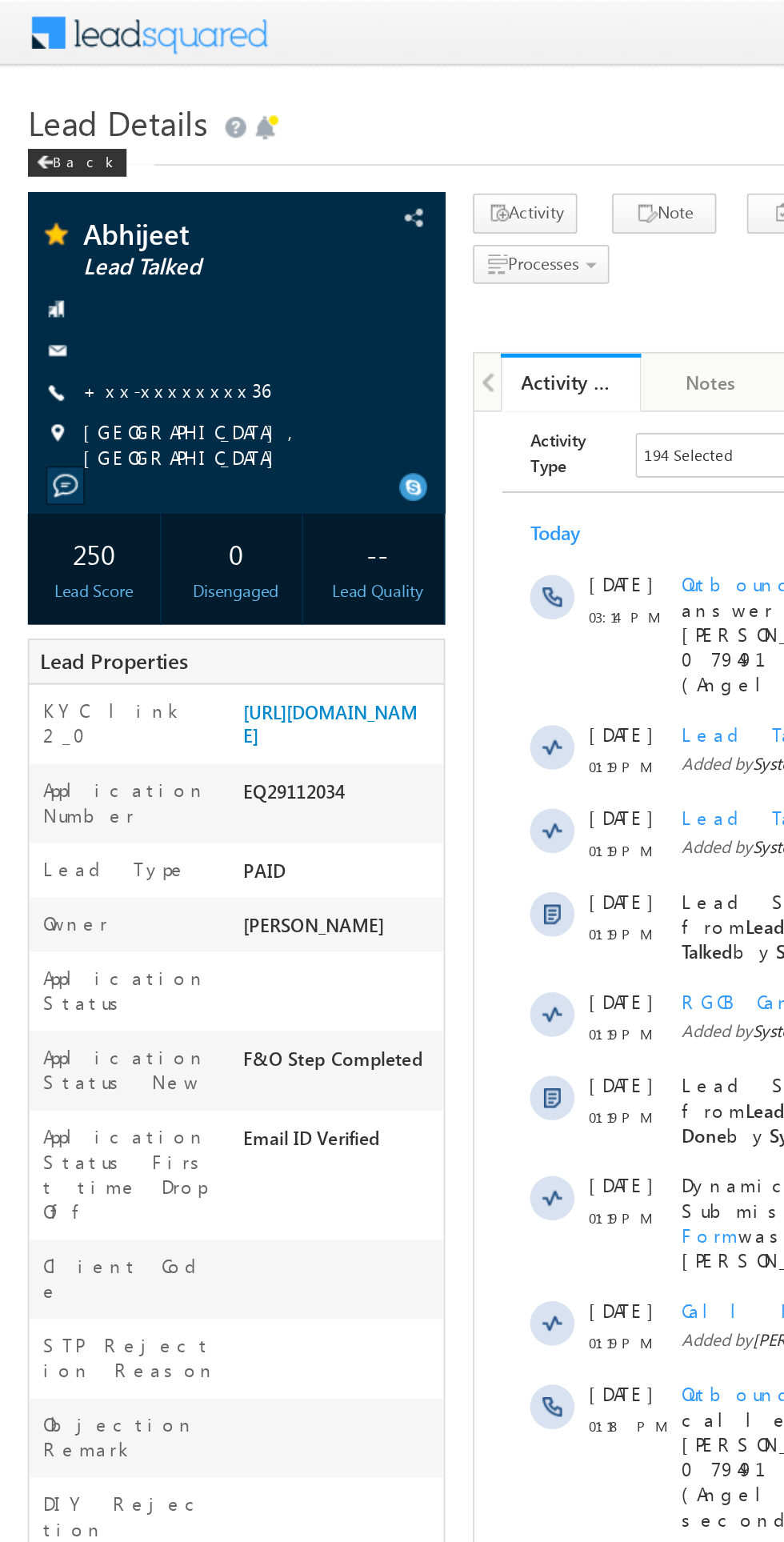
click at [100, 224] on link "+xx-xxxxxxxx36" at bounding box center [102, 224] width 108 height 14
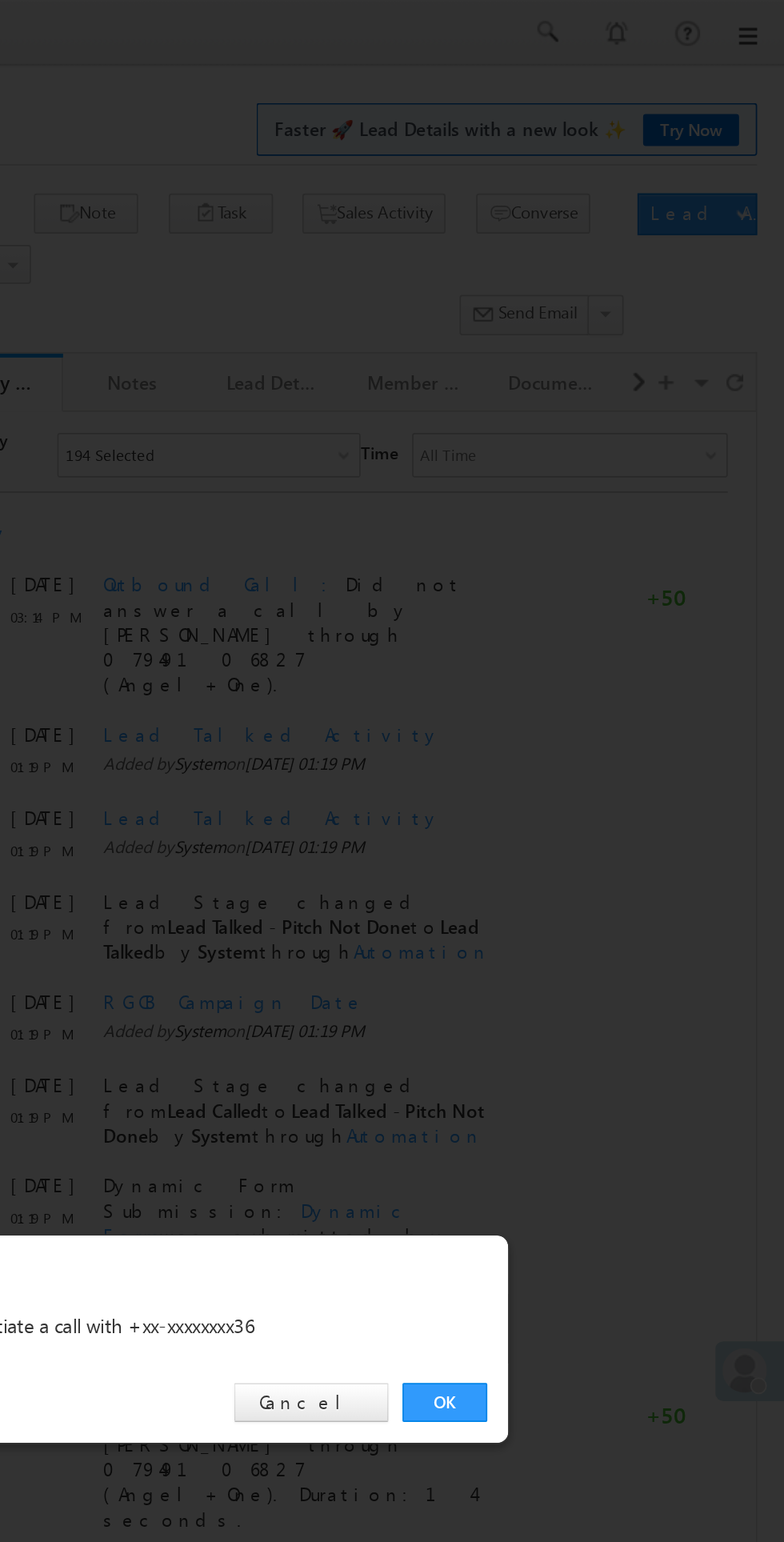
click at [588, 809] on link "OK" at bounding box center [588, 807] width 49 height 22
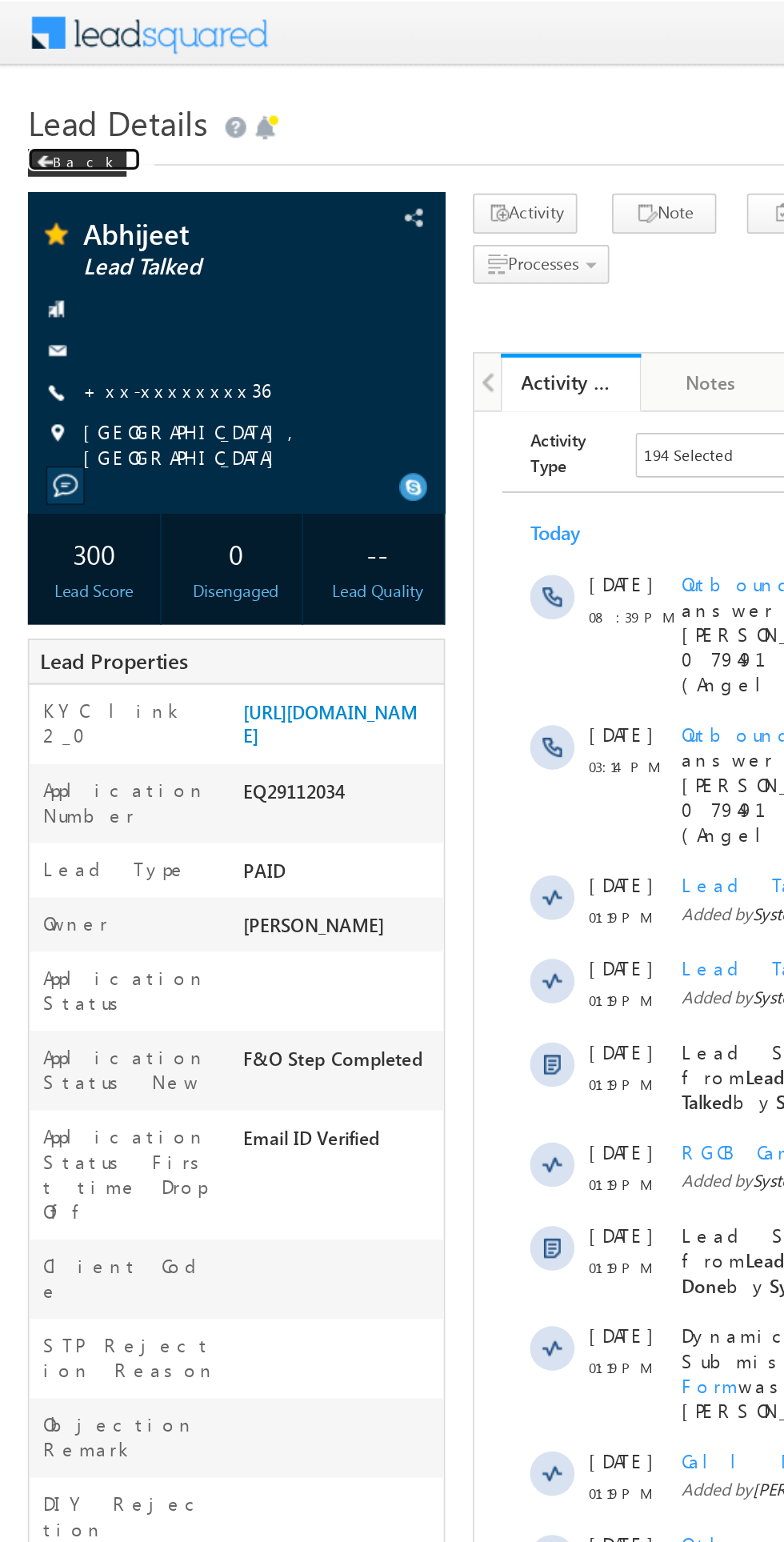
click at [26, 96] on span at bounding box center [26, 94] width 10 height 8
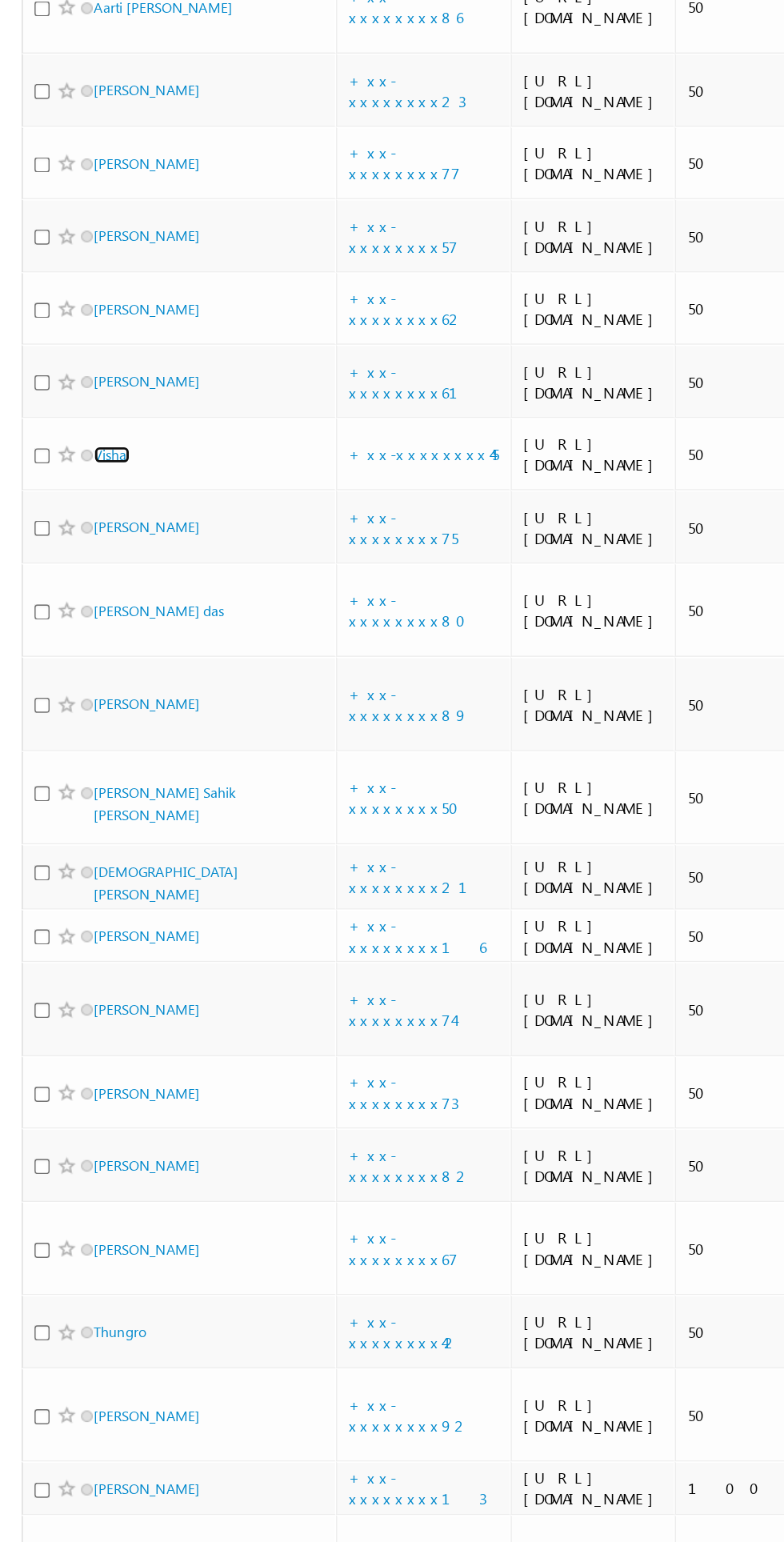
click at [83, 559] on link "Vishal" at bounding box center [78, 553] width 25 height 12
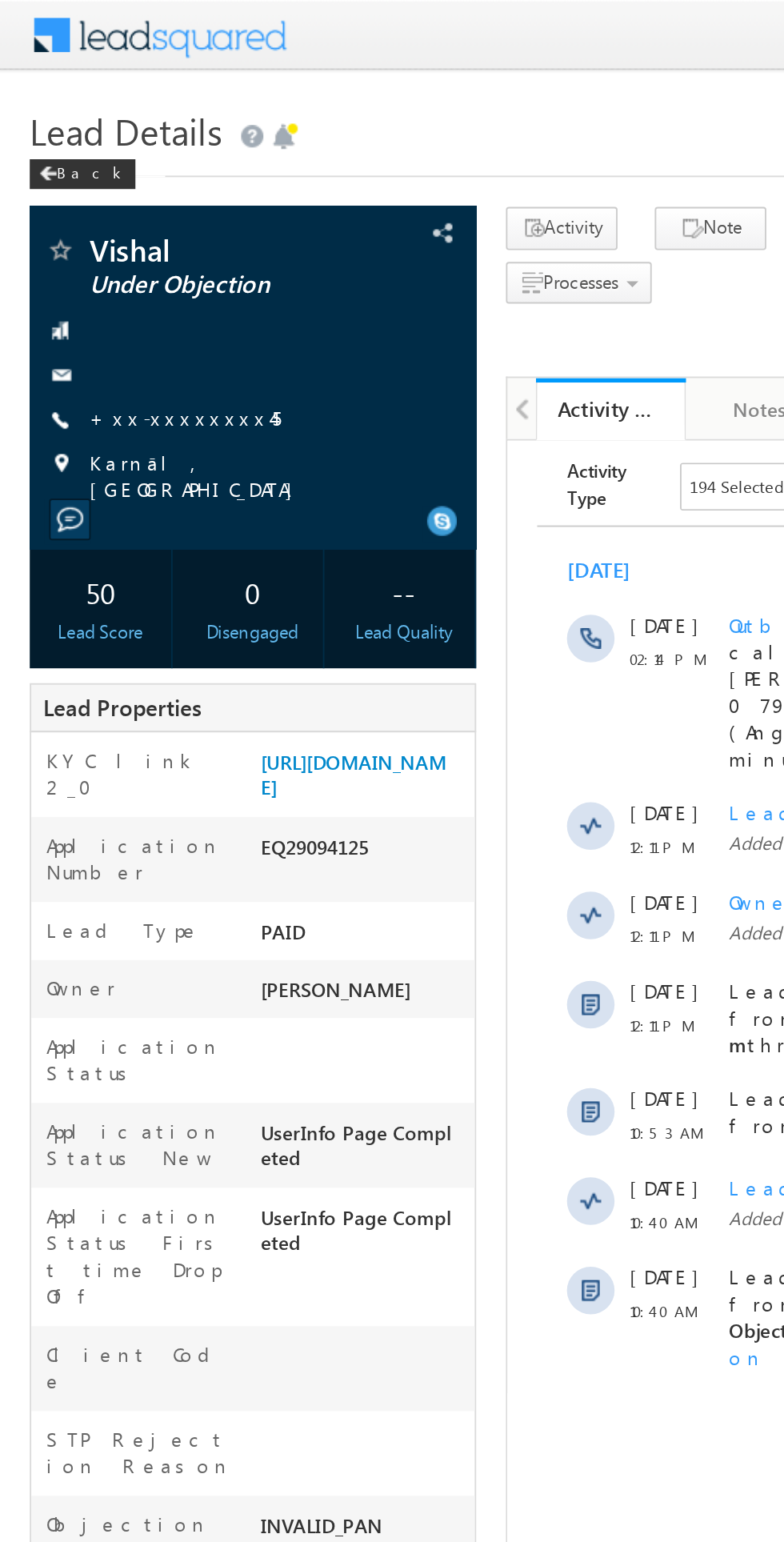
click at [94, 226] on link "+xx-xxxxxxxx45" at bounding box center [100, 224] width 104 height 14
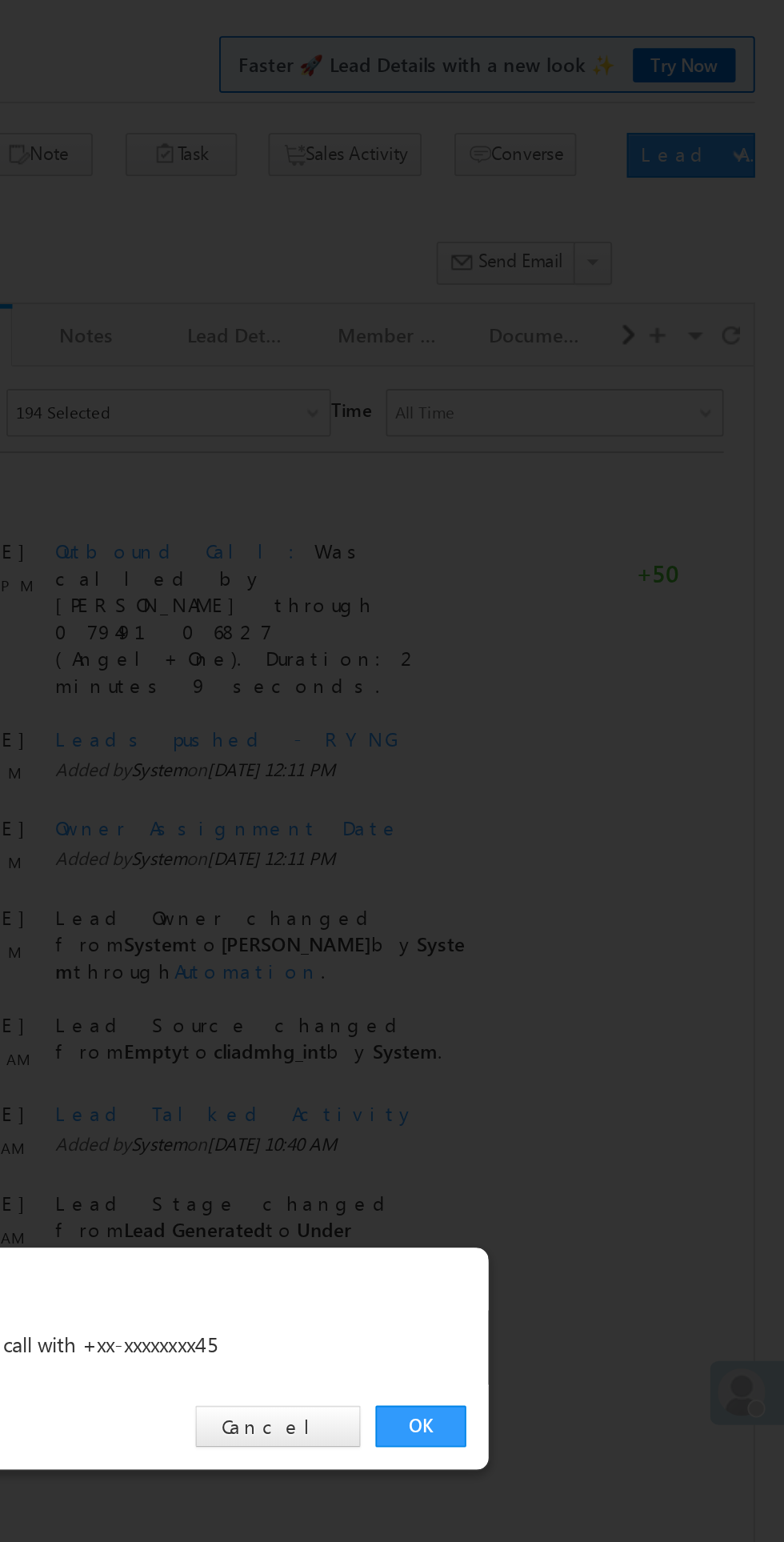
click at [580, 818] on link "OK" at bounding box center [588, 807] width 49 height 22
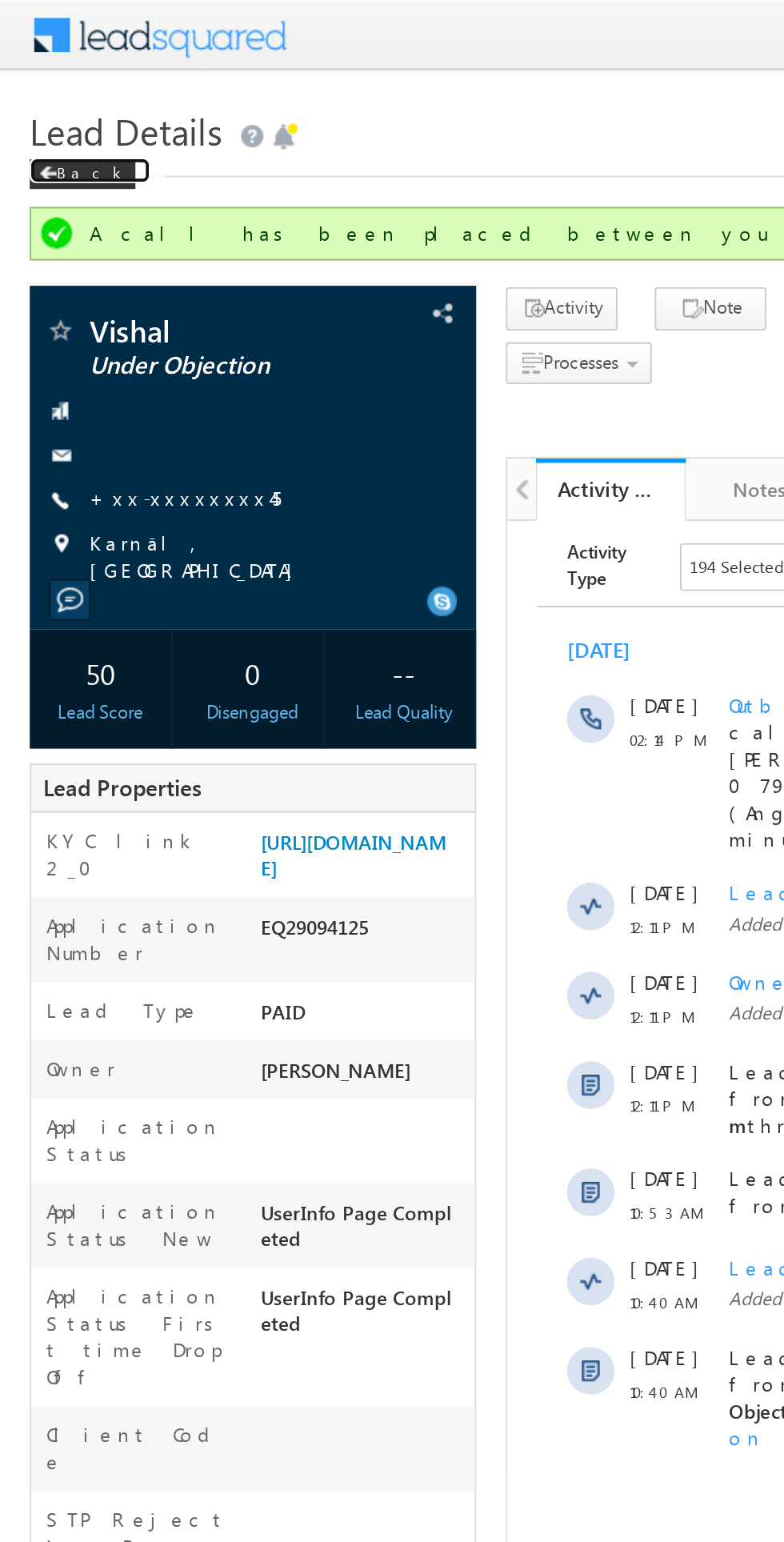
click at [26, 94] on span at bounding box center [26, 94] width 10 height 8
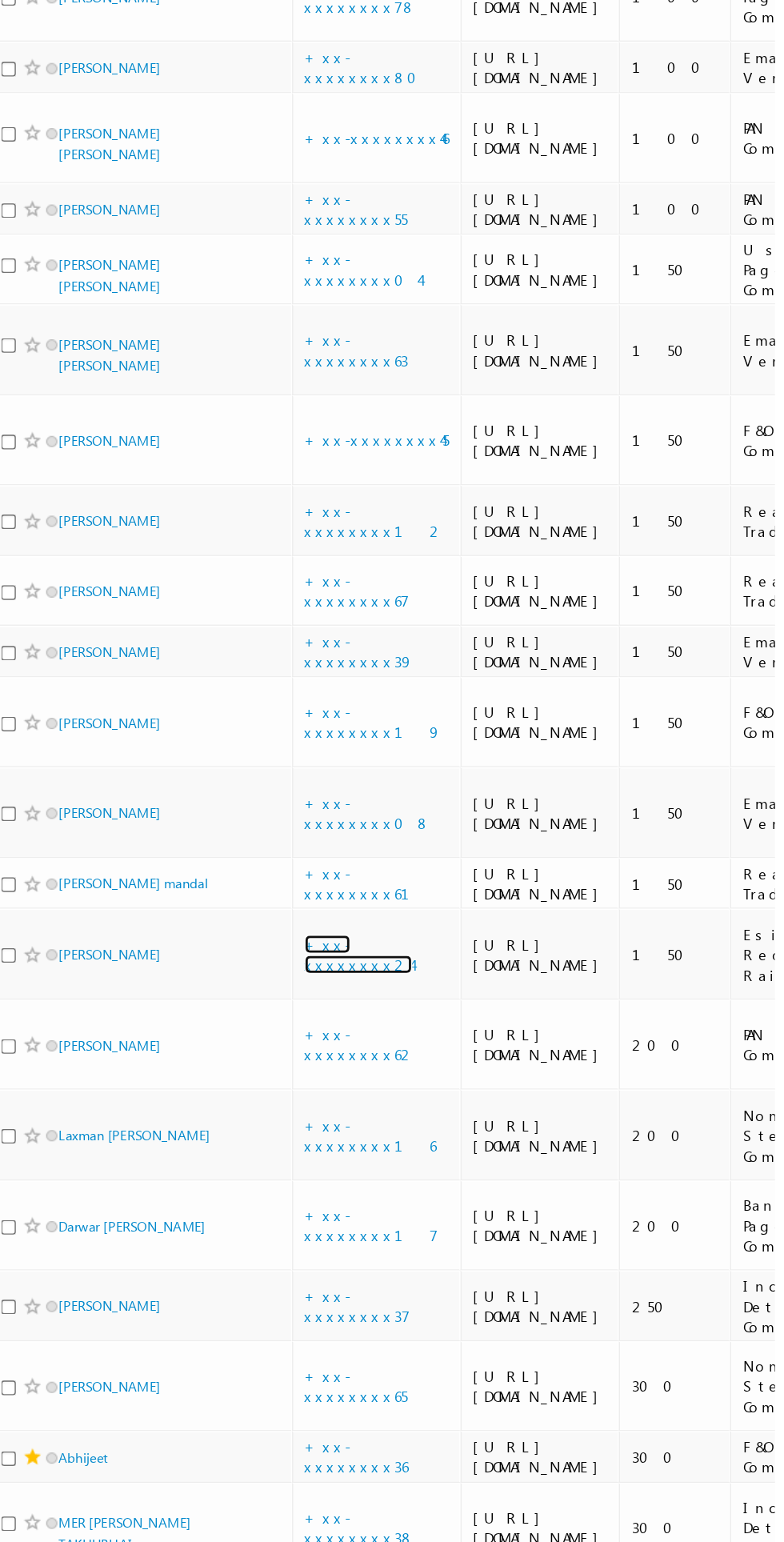
click at [291, 859] on link "+xx-xxxxxxxx24" at bounding box center [279, 873] width 77 height 28
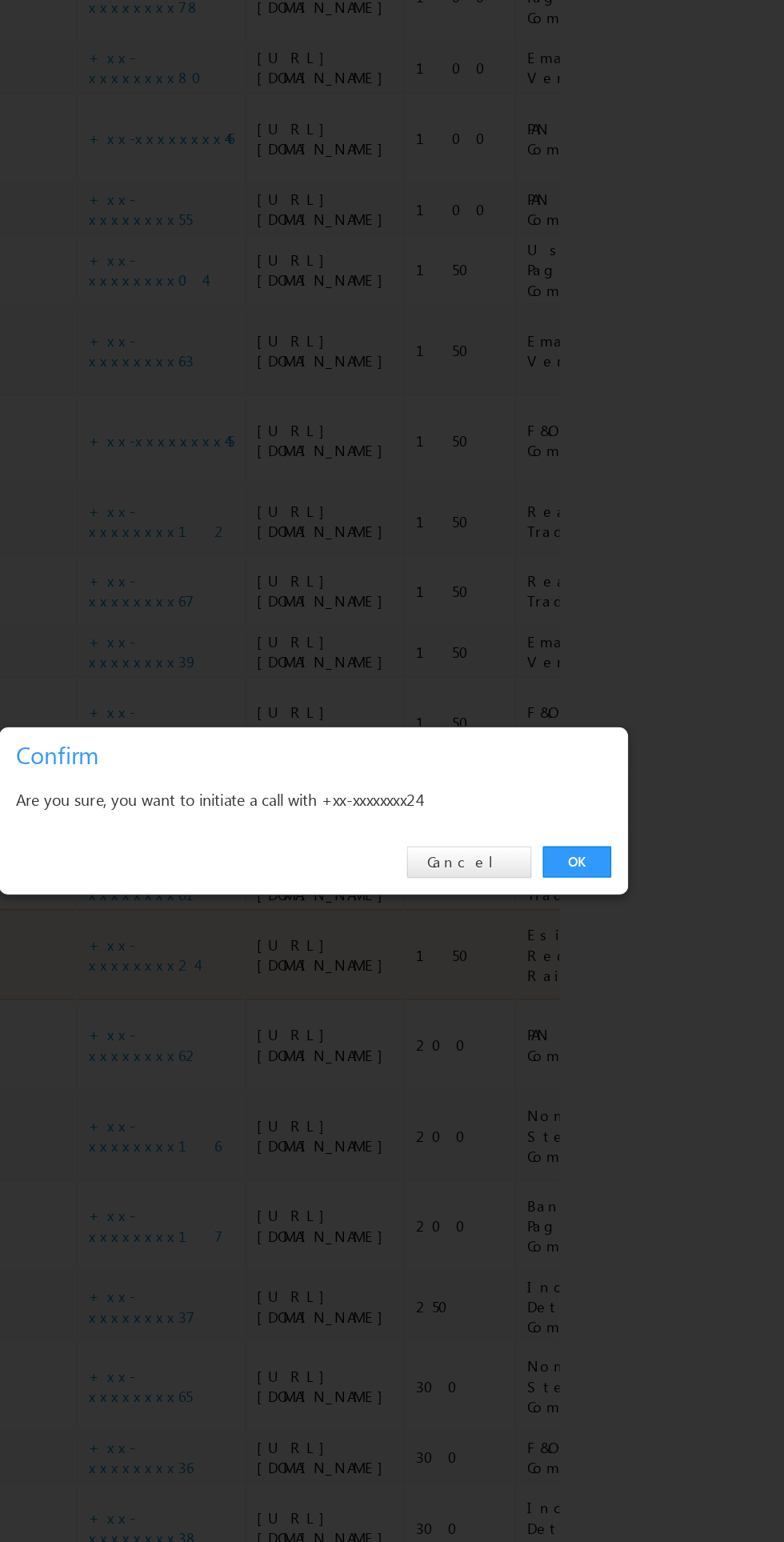
click at [587, 818] on link "OK" at bounding box center [588, 807] width 49 height 22
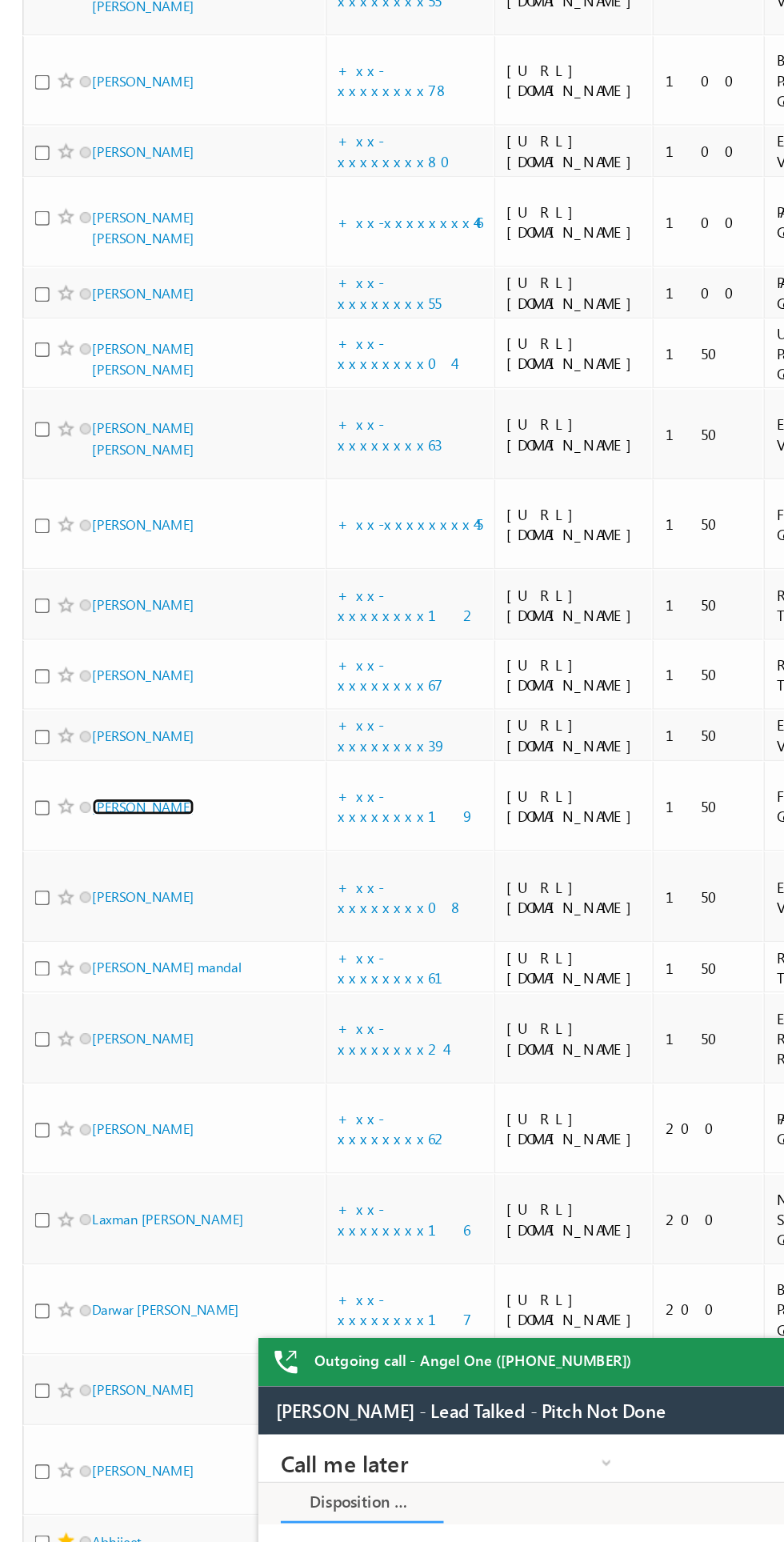
click at [124, 702] on link "Harshita Sahu" at bounding box center [102, 707] width 73 height 12
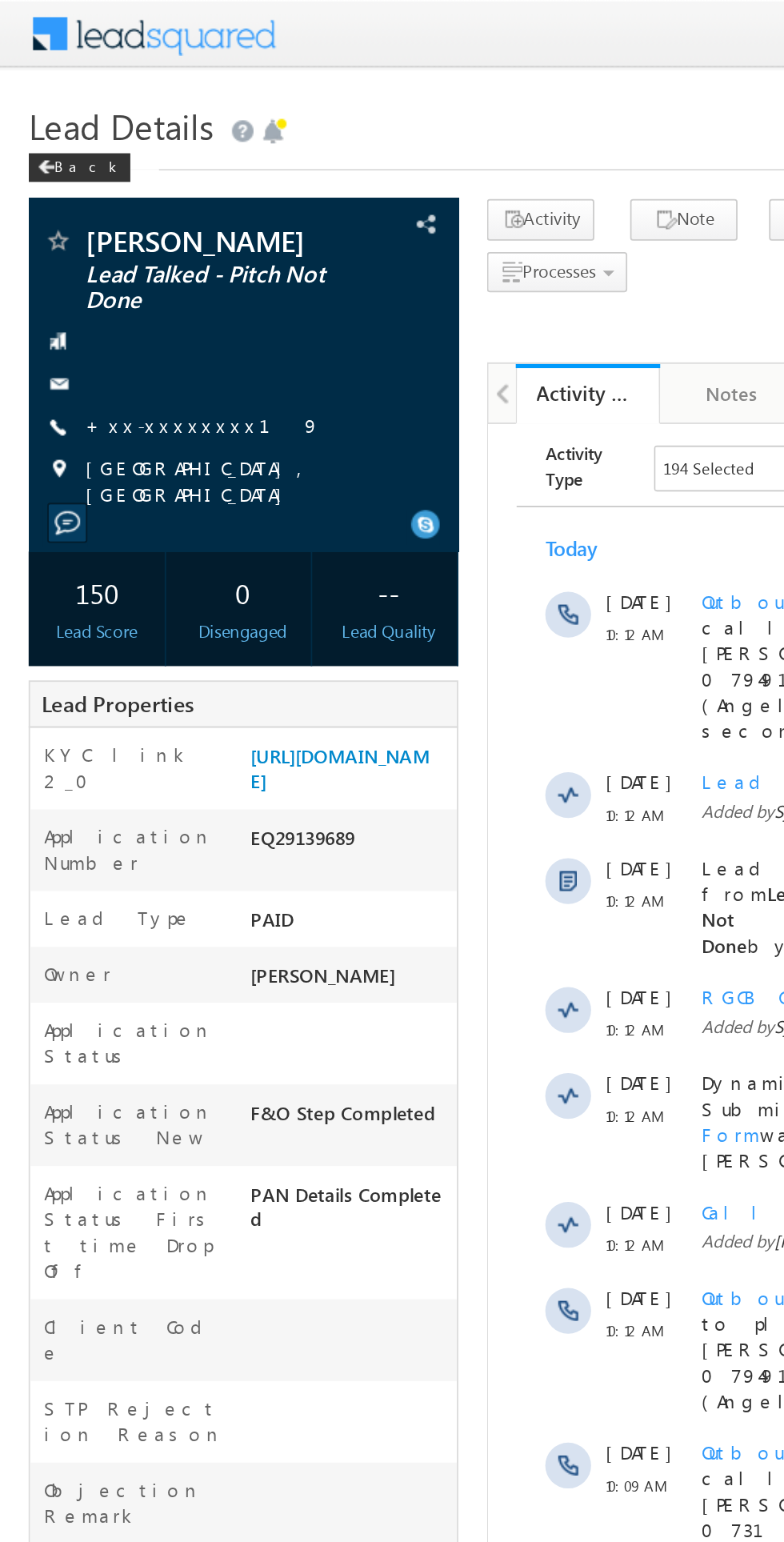
click at [101, 239] on link "+xx-xxxxxxxx19" at bounding box center [113, 237] width 131 height 14
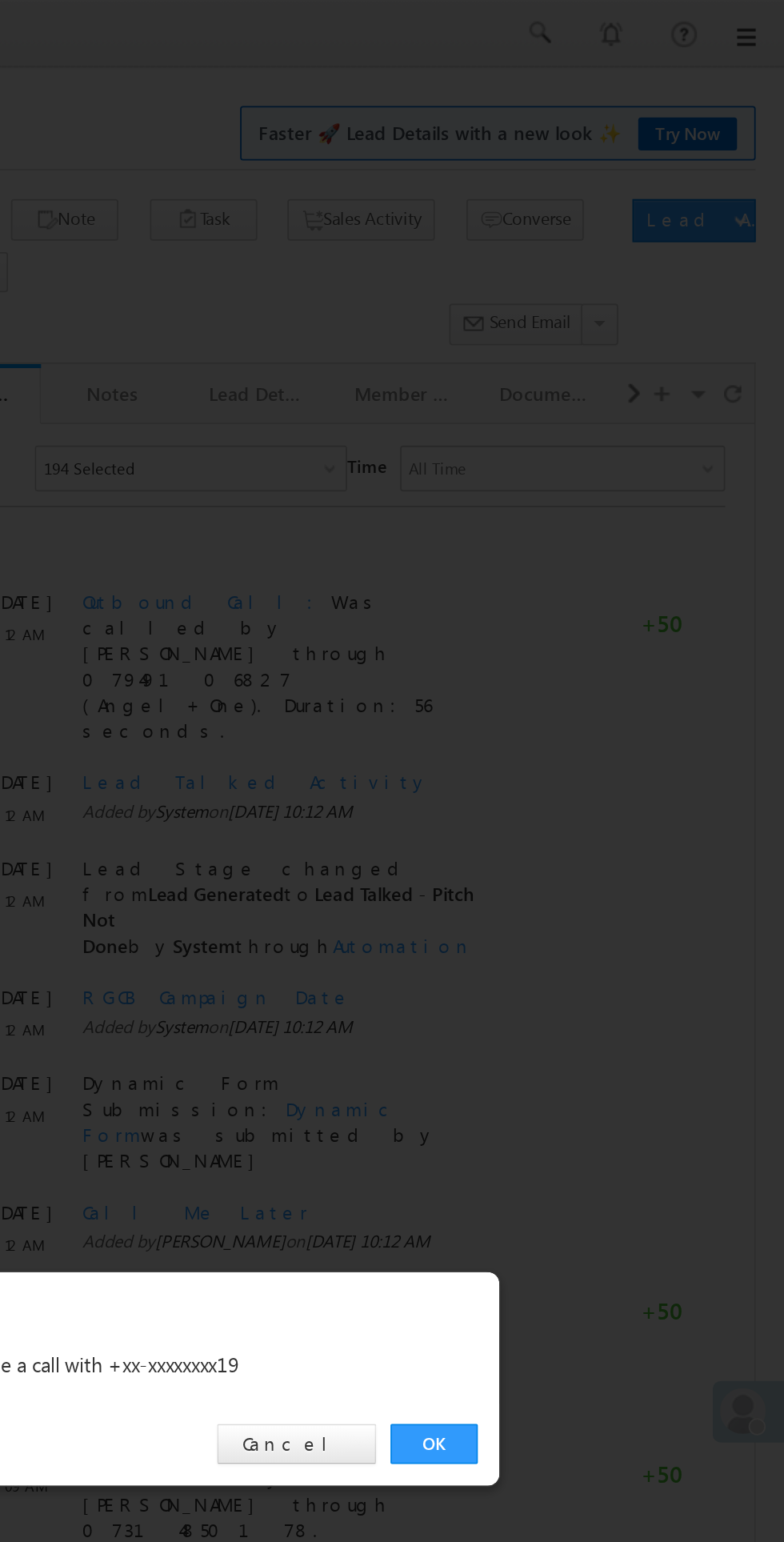
click at [577, 816] on link "OK" at bounding box center [588, 807] width 49 height 22
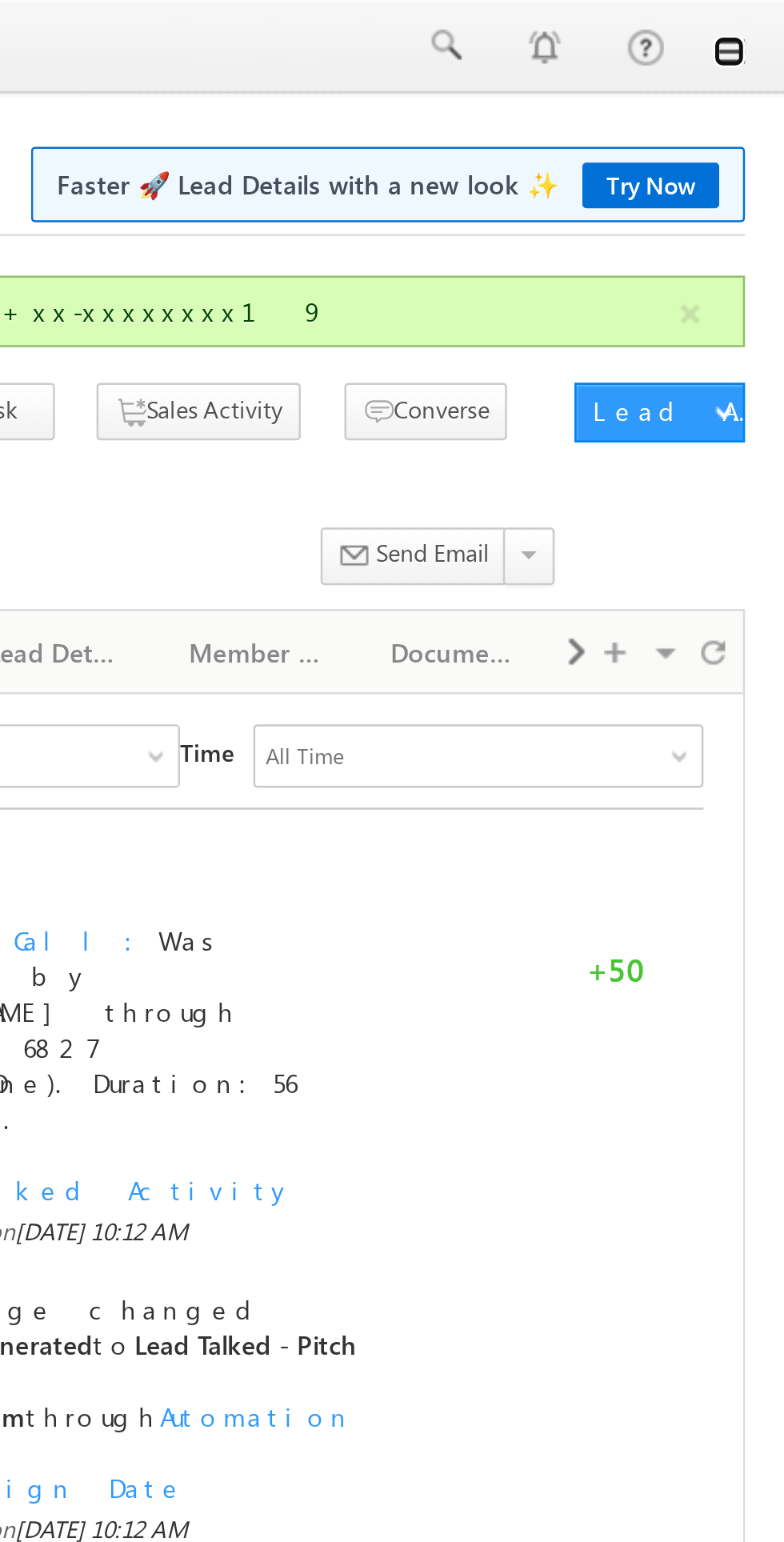
click at [760, 18] on link at bounding box center [762, 21] width 13 height 13
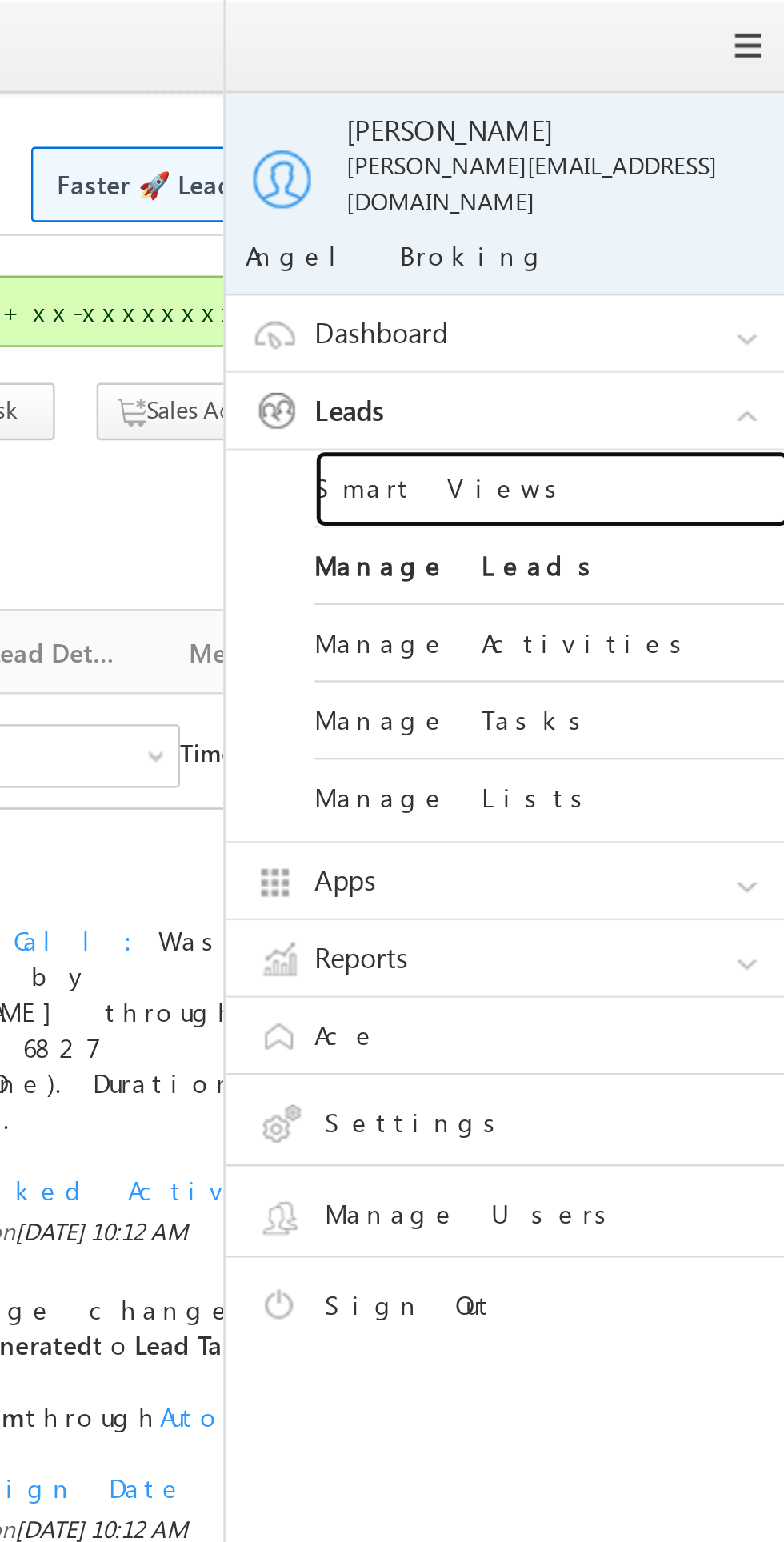
click at [640, 185] on link "Smart Views" at bounding box center [690, 197] width 192 height 31
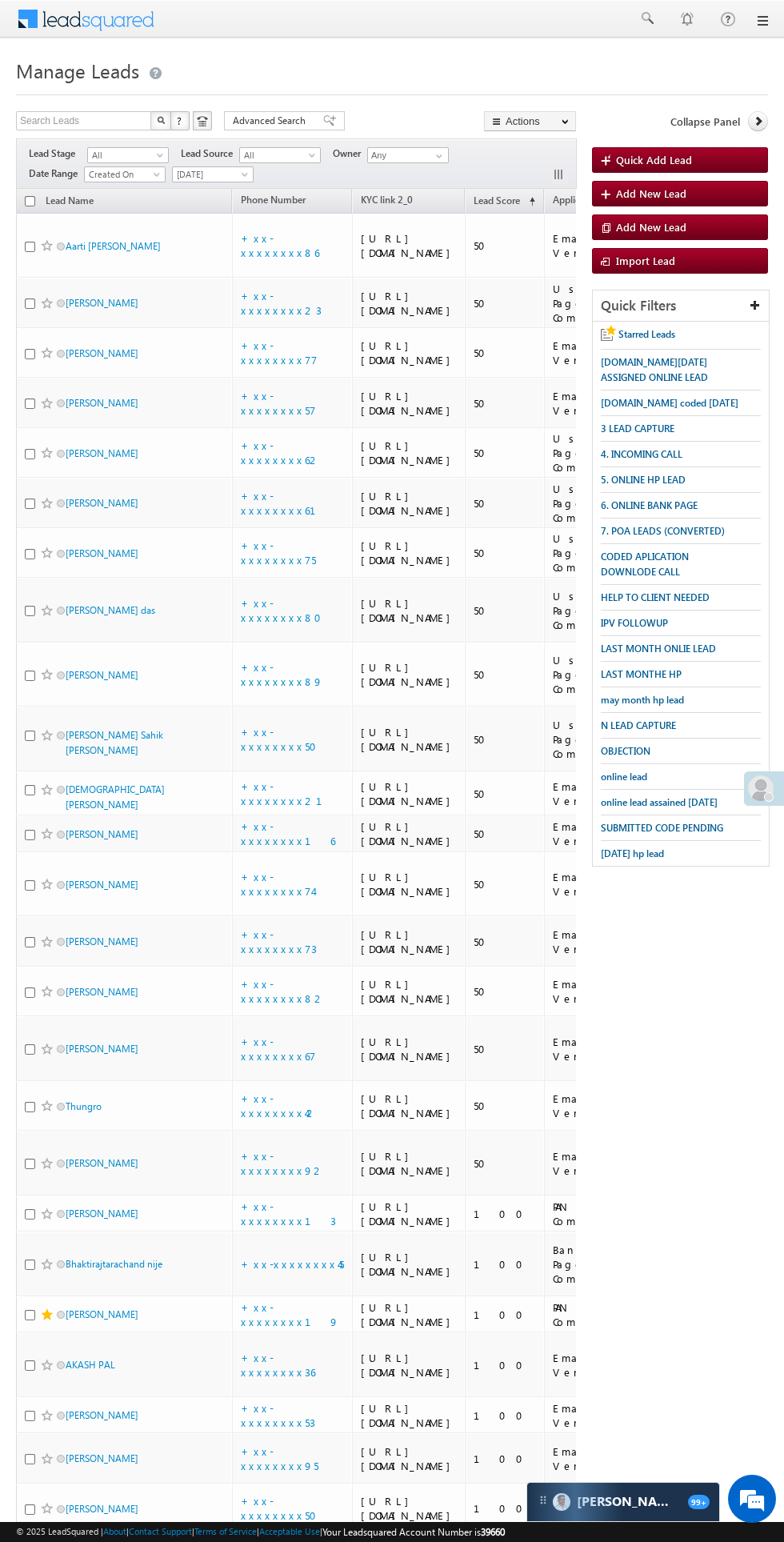
click at [758, 121] on icon at bounding box center [758, 121] width 11 height 11
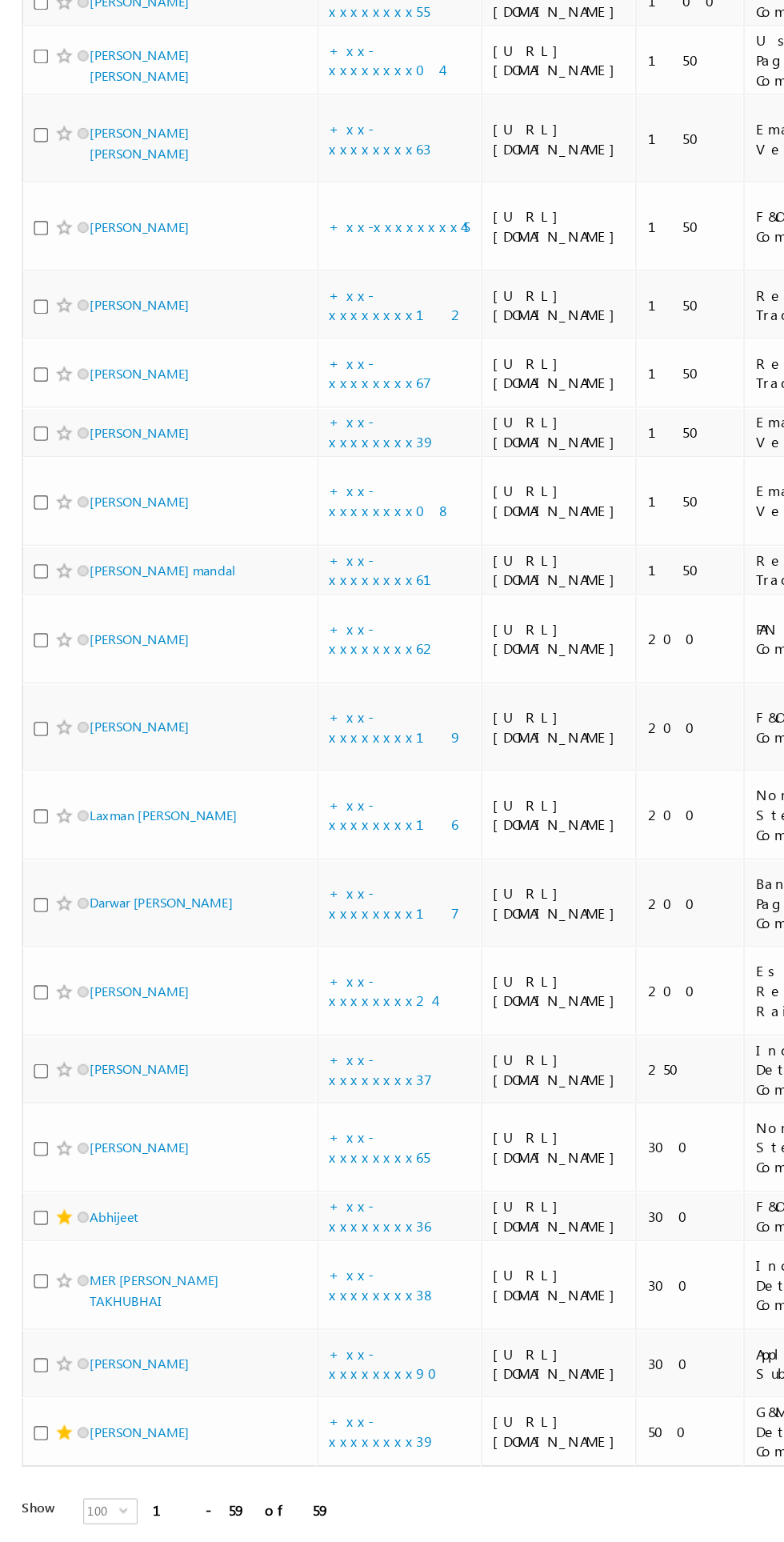
scroll to position [4156, 0]
click at [277, 1166] on link "+xx-xxxxxxxx65" at bounding box center [278, 1179] width 74 height 28
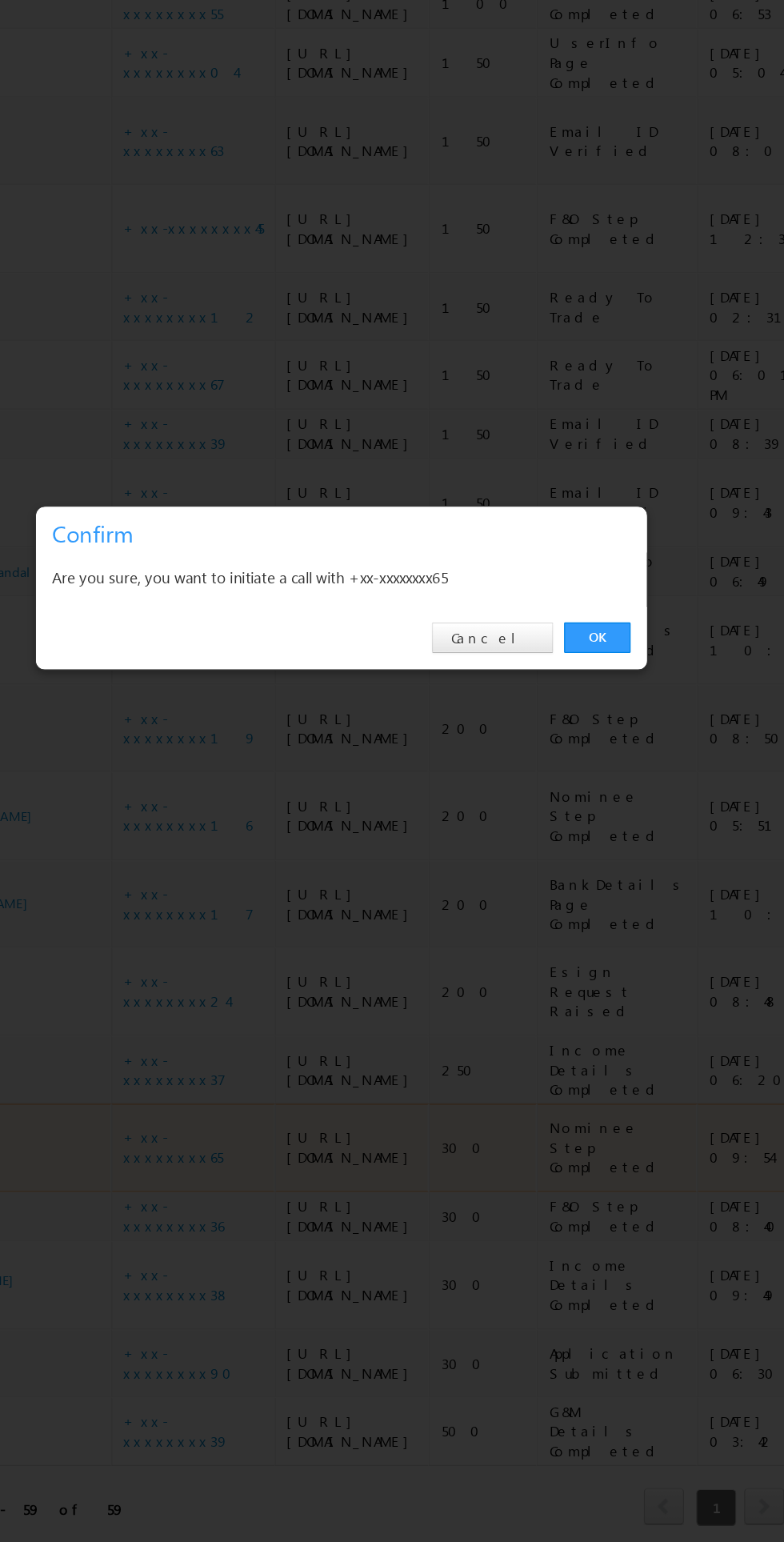
click at [591, 818] on link "OK" at bounding box center [588, 807] width 49 height 22
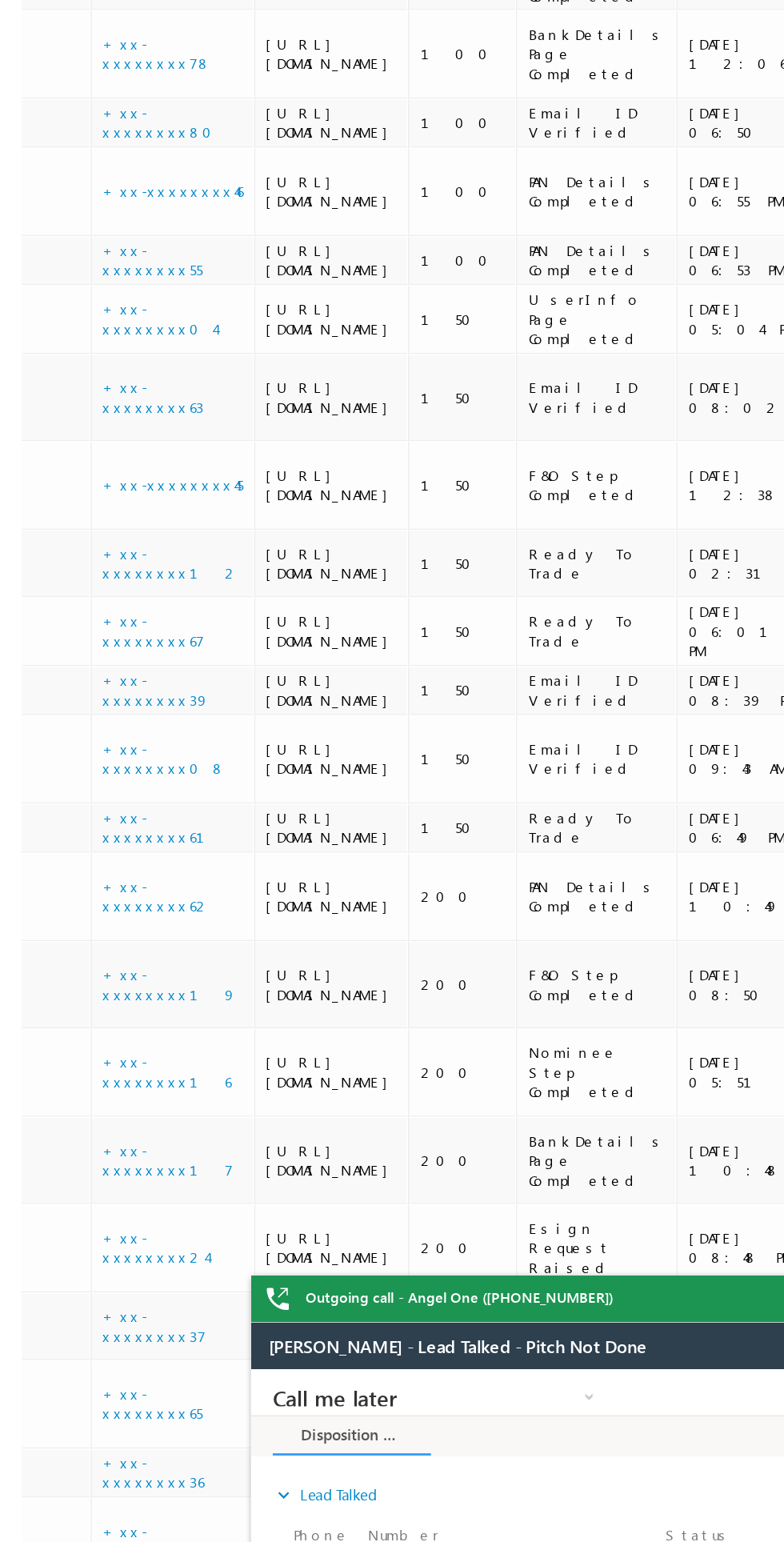
scroll to position [0, 0]
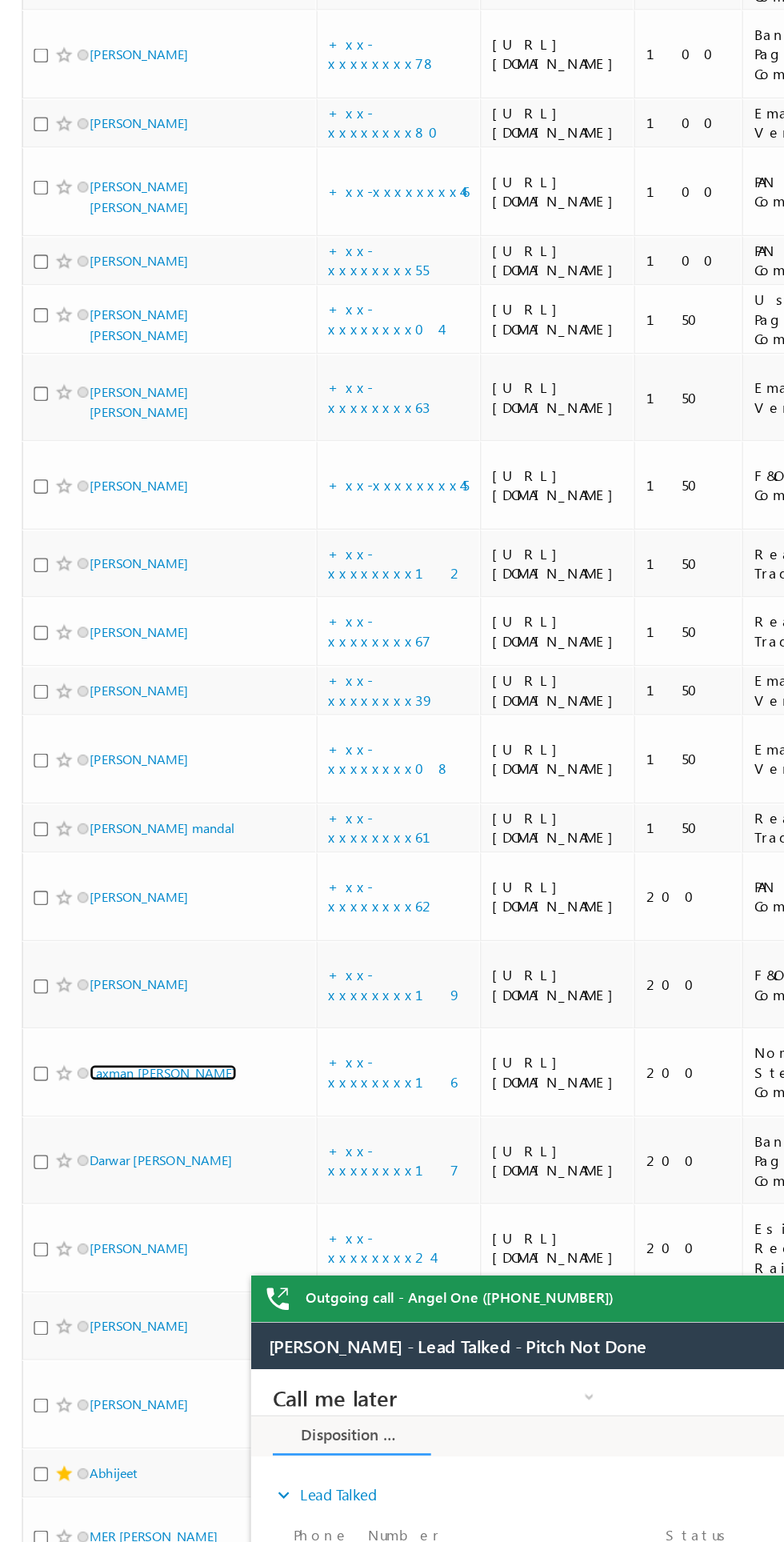
click at [135, 931] on link "Laxman [PERSON_NAME]" at bounding box center [120, 937] width 108 height 12
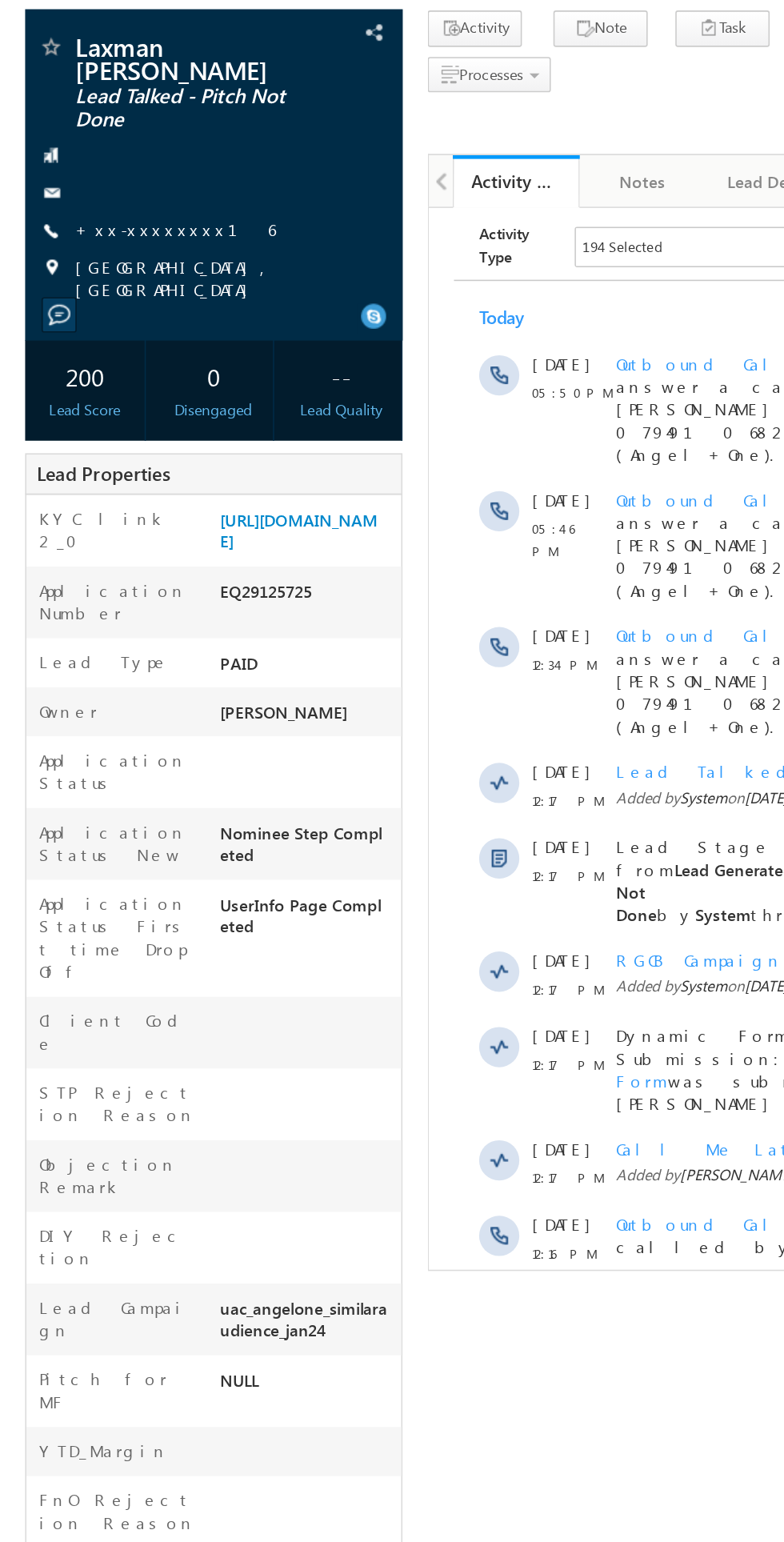
click at [112, 256] on link "+xx-xxxxxxxx16" at bounding box center [112, 250] width 127 height 14
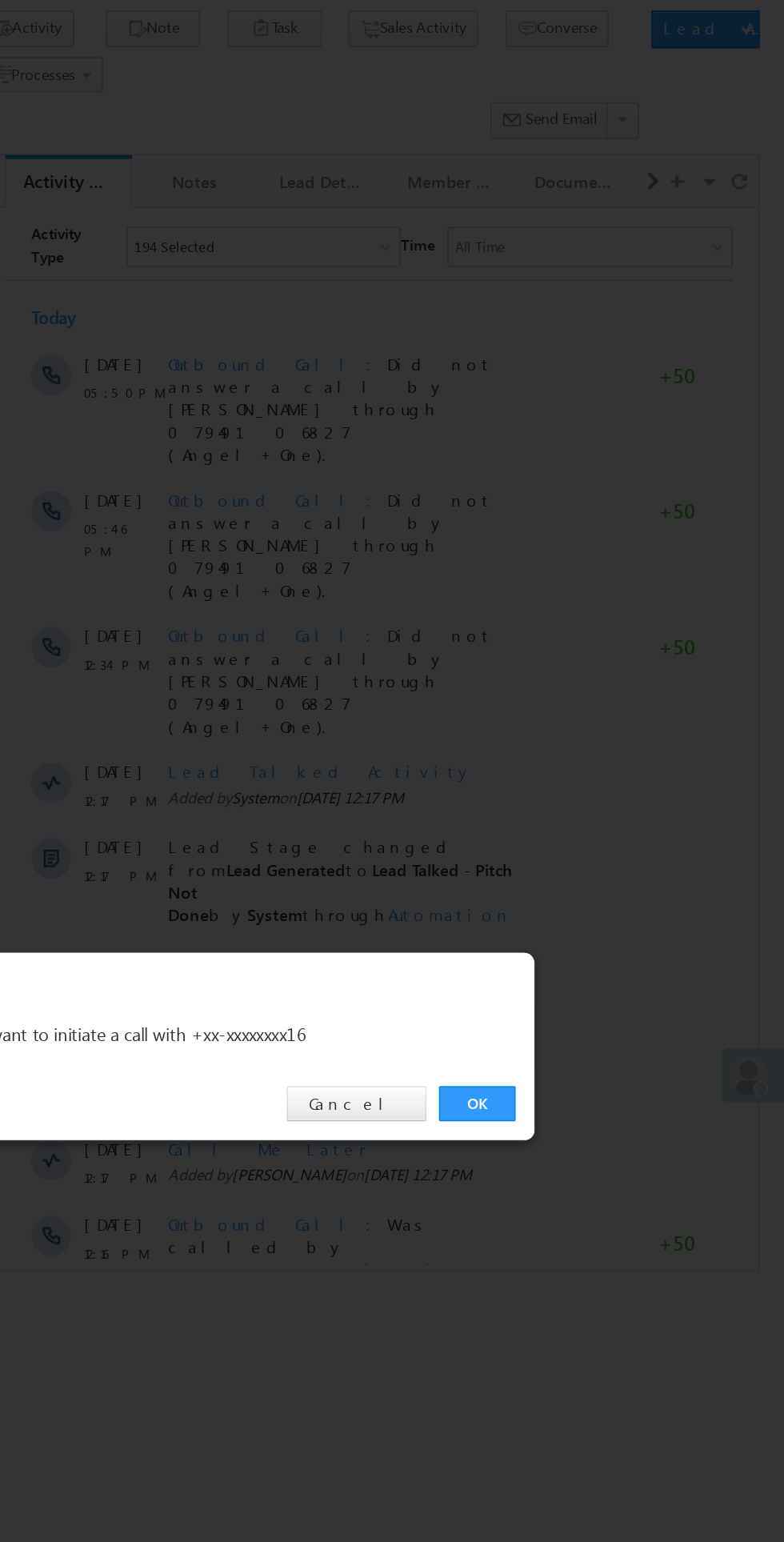
click at [583, 800] on link "OK" at bounding box center [588, 807] width 49 height 22
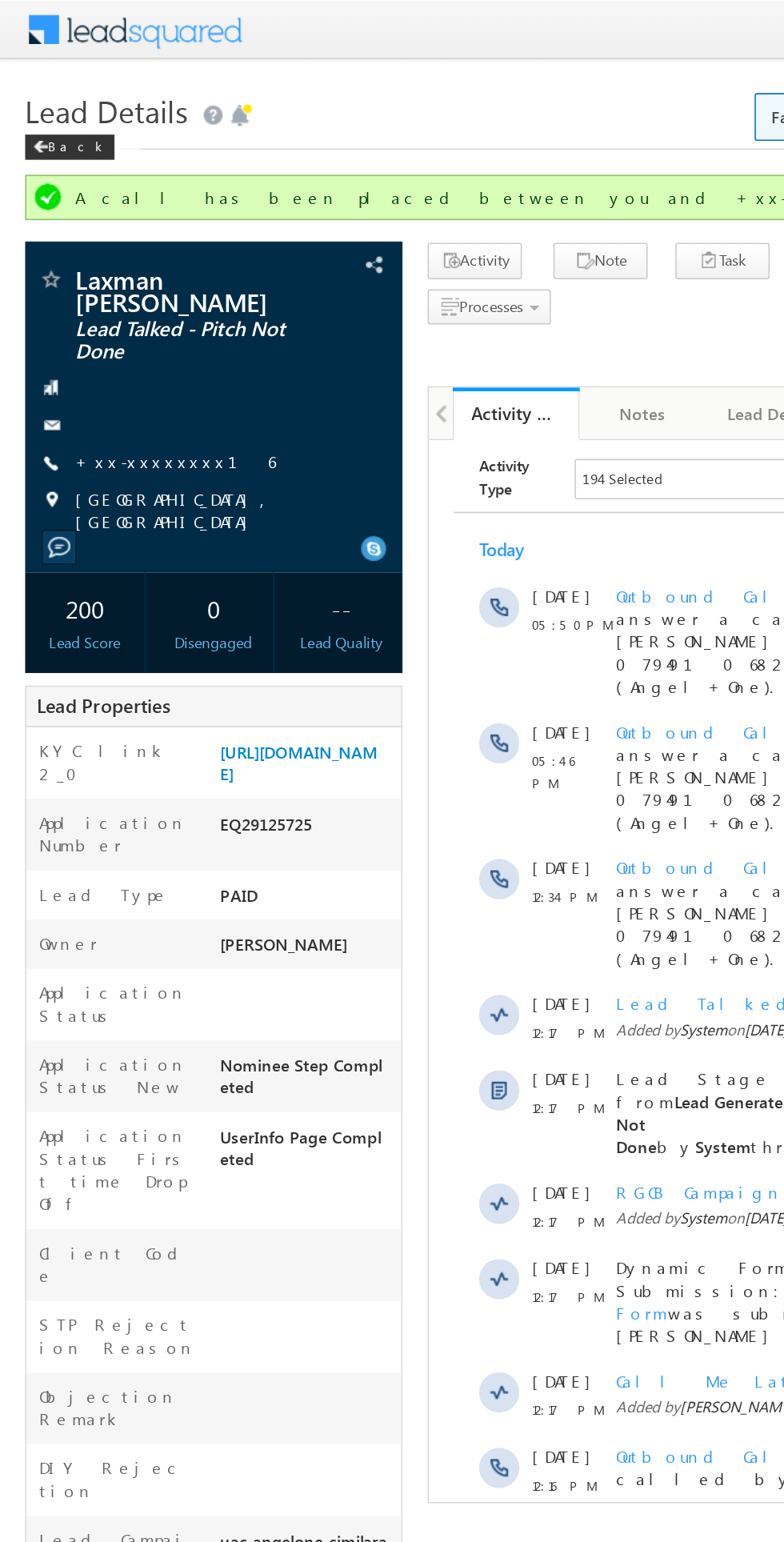
click at [83, 299] on link "+xx-xxxxxxxx16" at bounding box center [112, 293] width 127 height 14
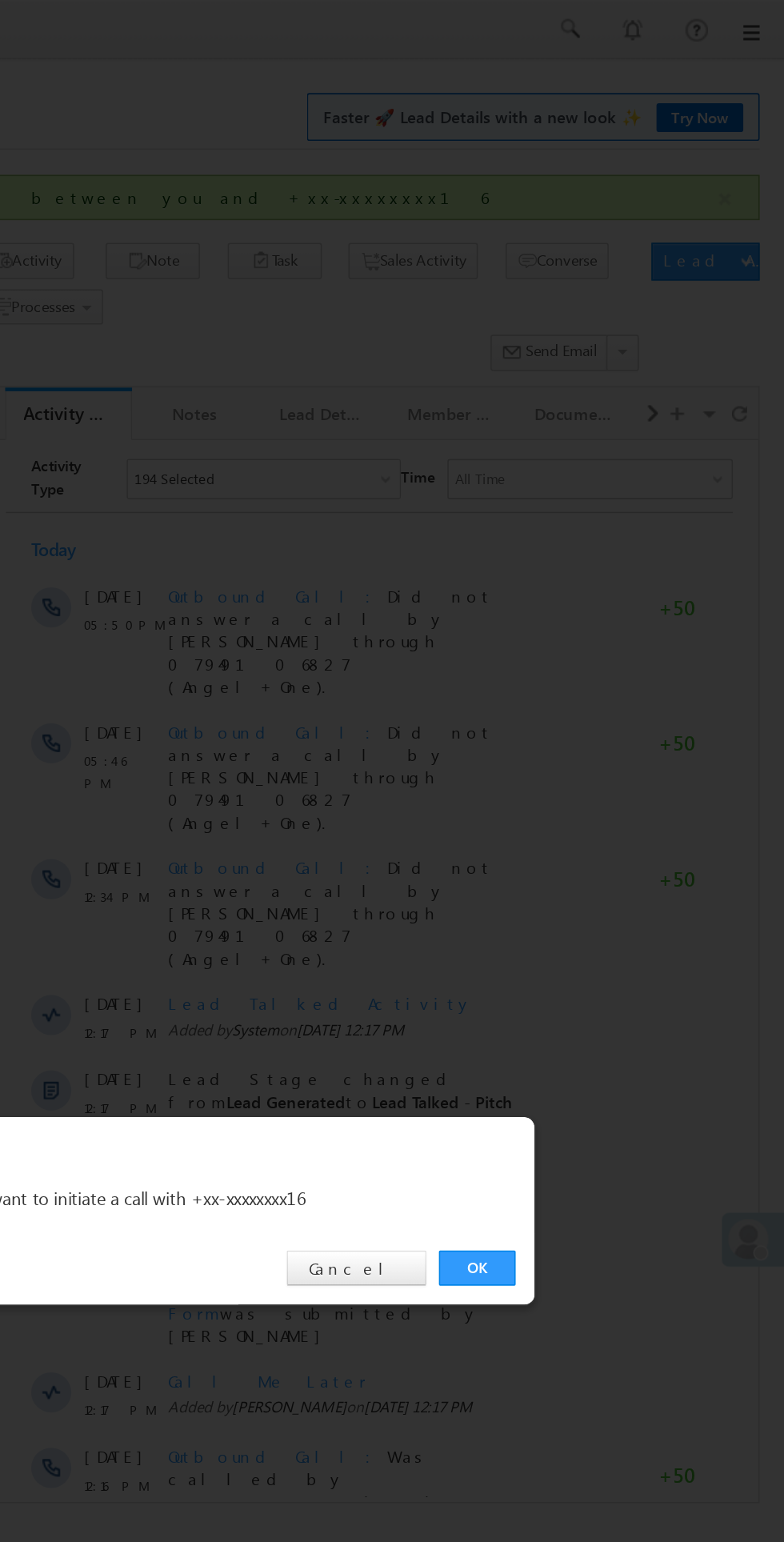
click at [584, 808] on link "OK" at bounding box center [588, 807] width 49 height 22
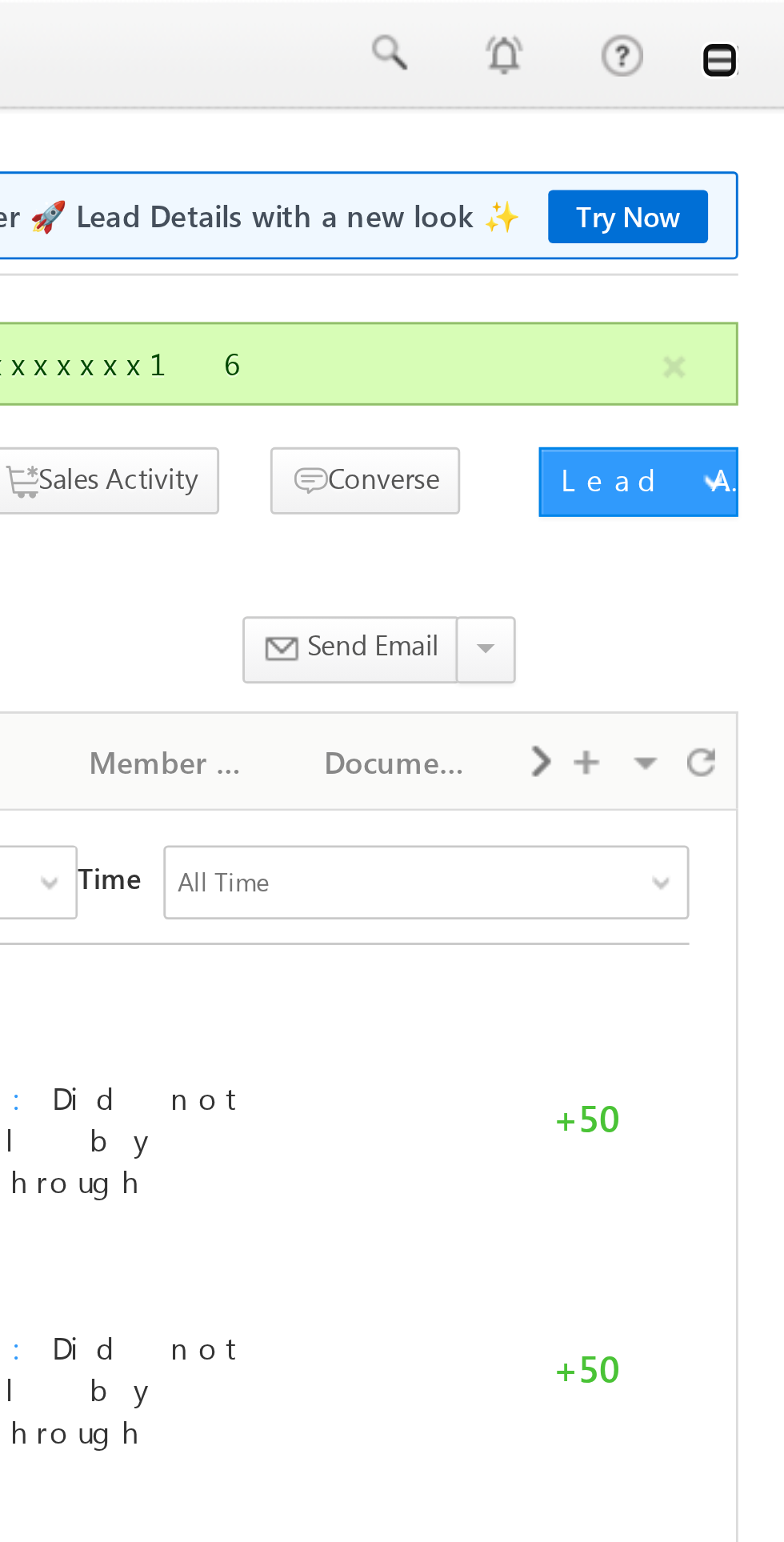
click at [761, 26] on link at bounding box center [762, 21] width 13 height 13
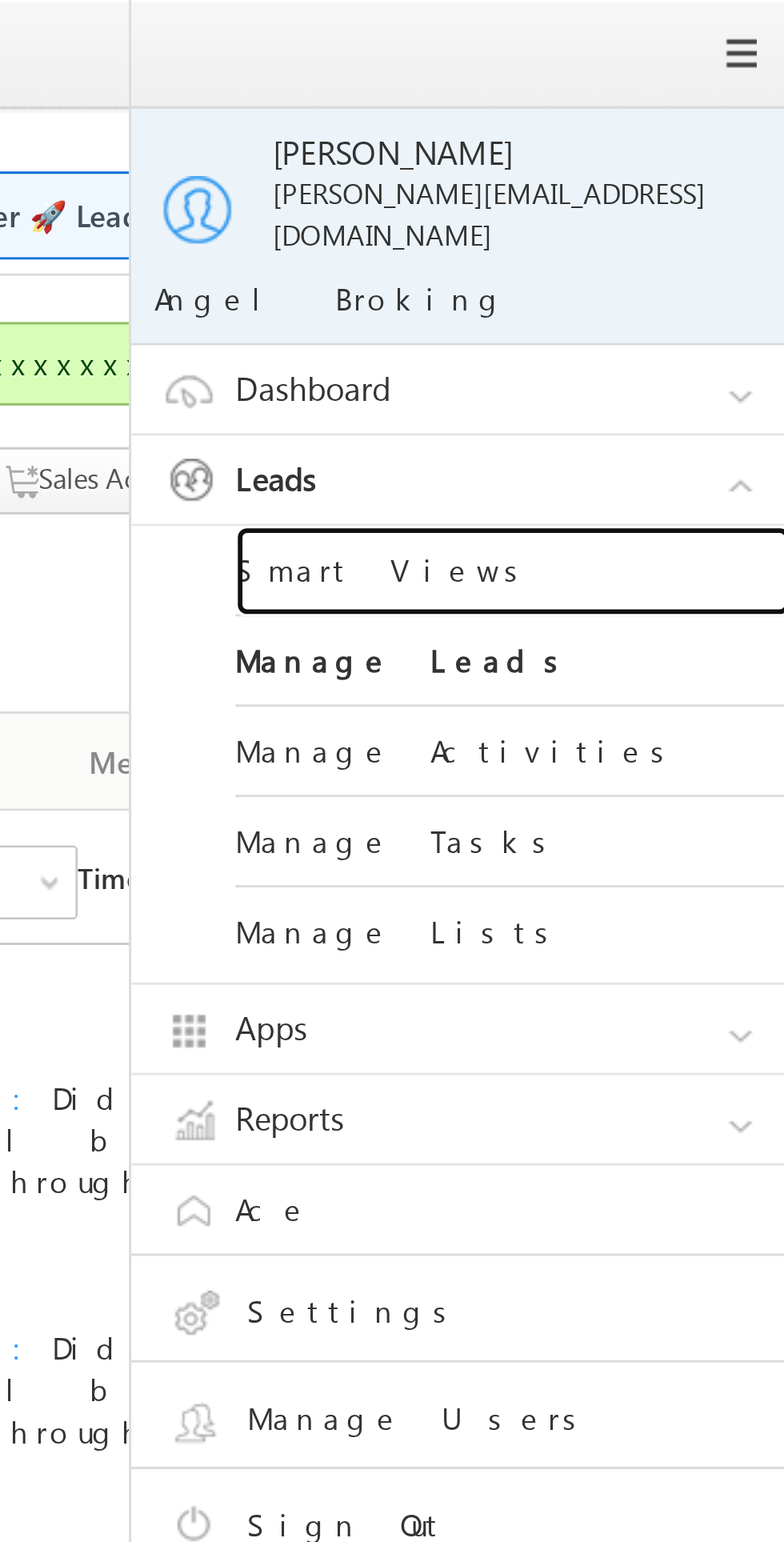
click at [648, 183] on link "Smart Views" at bounding box center [690, 197] width 192 height 31
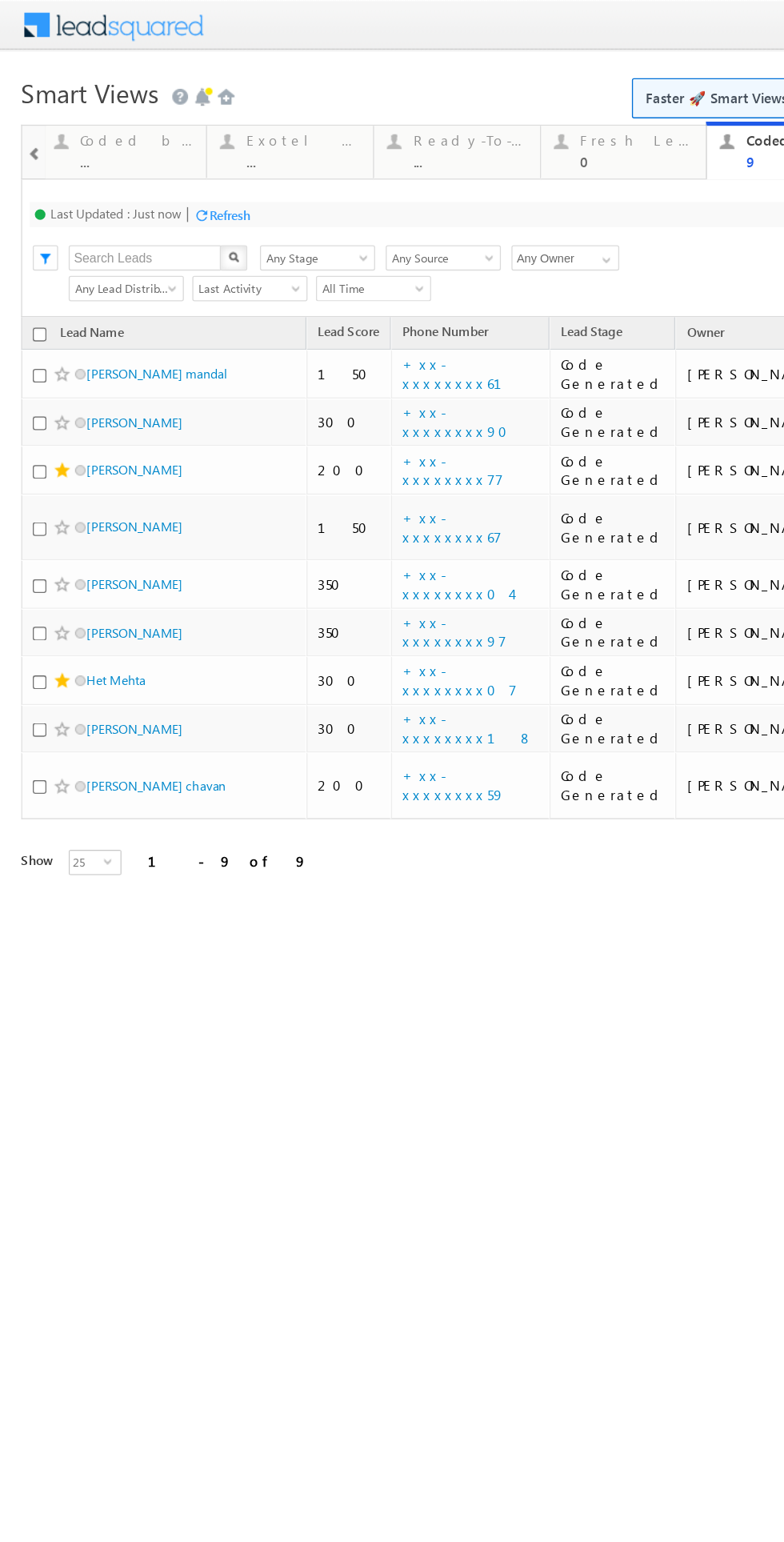
click at [164, 162] on div "Refresh" at bounding box center [173, 162] width 31 height 12
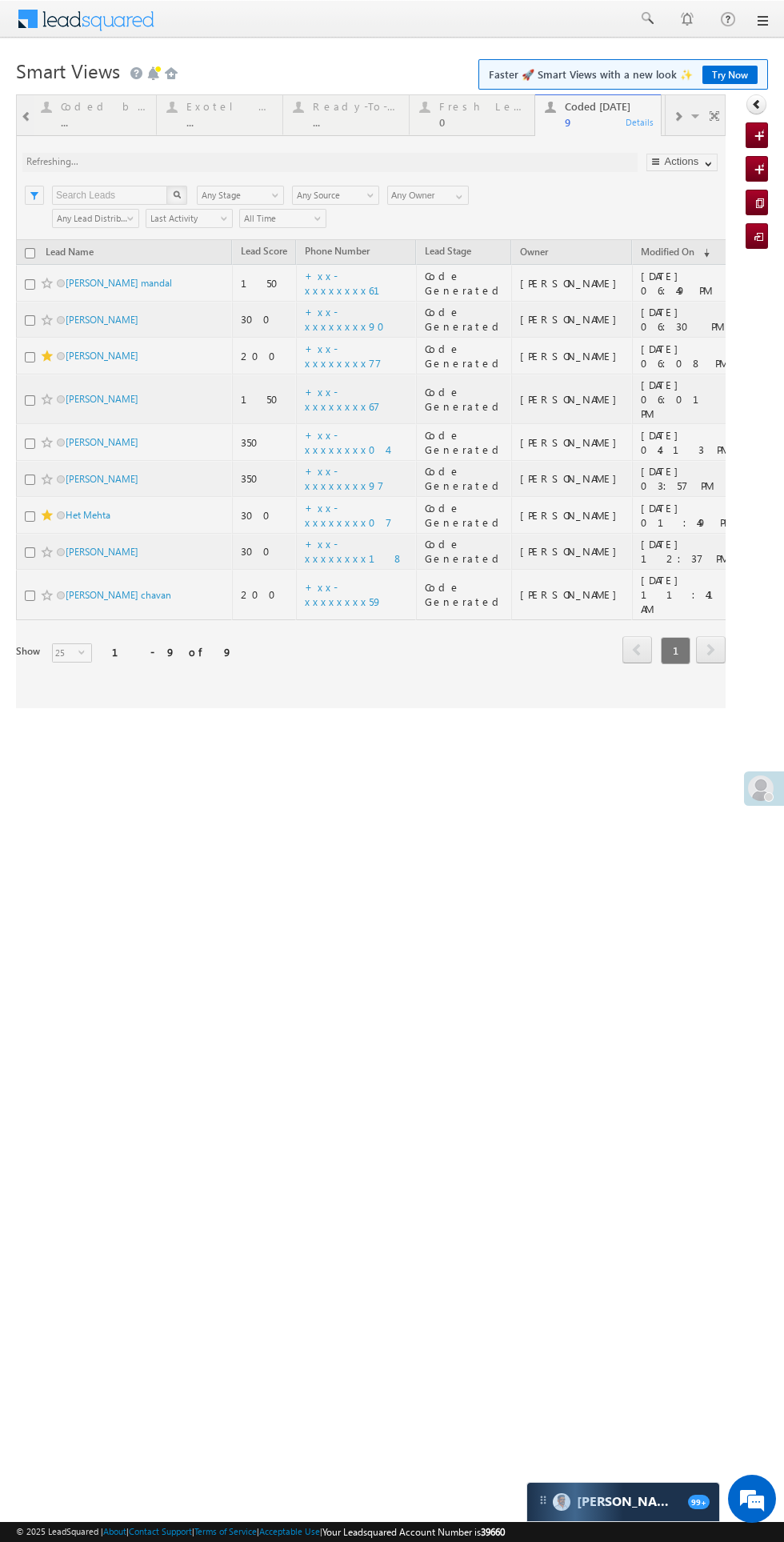
click at [35, 1530] on span "© 2025 LeadSquared | About | Contact Support | Terms of Service | Acceptable Us…" at bounding box center [260, 1532] width 489 height 15
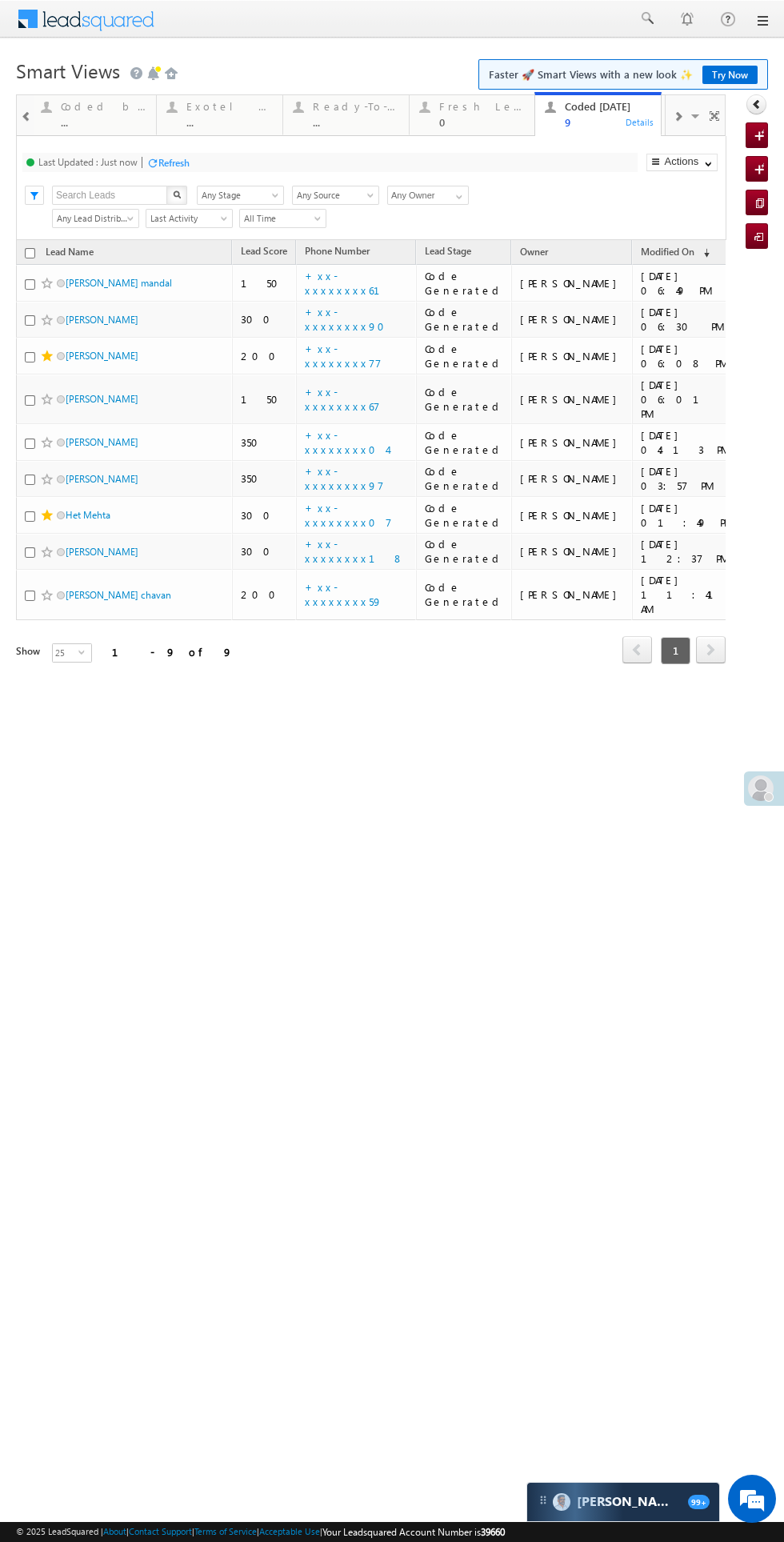
click at [177, 168] on div "Refresh" at bounding box center [173, 162] width 31 height 12
